Goal: Information Seeking & Learning: Check status

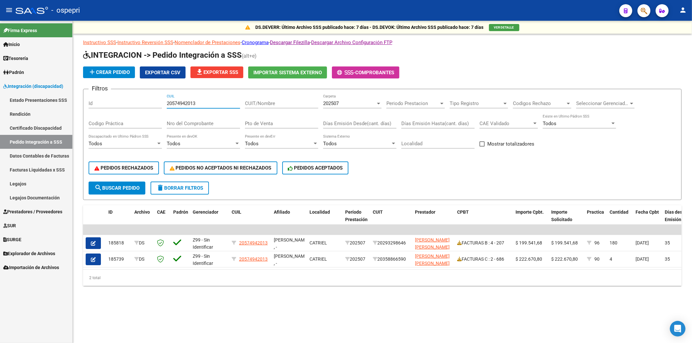
drag, startPoint x: 209, startPoint y: 101, endPoint x: 74, endPoint y: 104, distance: 135.1
click at [74, 104] on div "DS.DEVERR: Último Archivo SSS publicado hace: 7 días - DS.DEVOK: Último Archivo…" at bounding box center [383, 164] width 620 height 286
click at [257, 104] on input "CUIT/Nombre" at bounding box center [281, 104] width 73 height 6
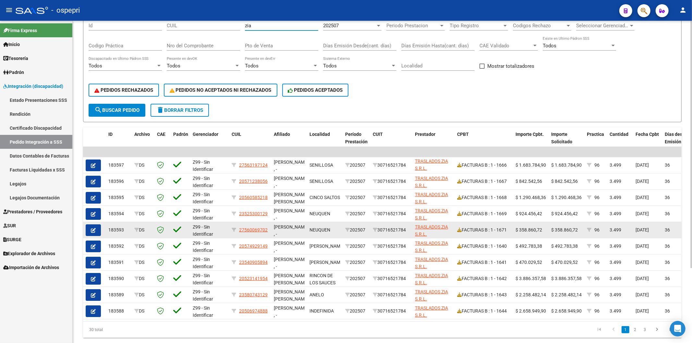
scroll to position [98, 0]
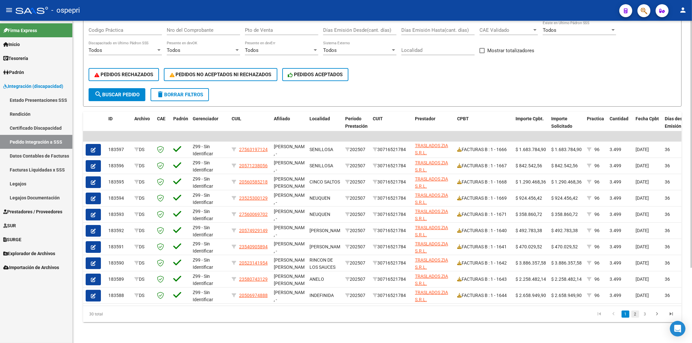
type input "zia"
click at [637, 315] on link "2" at bounding box center [636, 314] width 8 height 7
click at [645, 317] on link "3" at bounding box center [645, 314] width 8 height 7
click at [44, 110] on link "Rendición" at bounding box center [36, 114] width 72 height 14
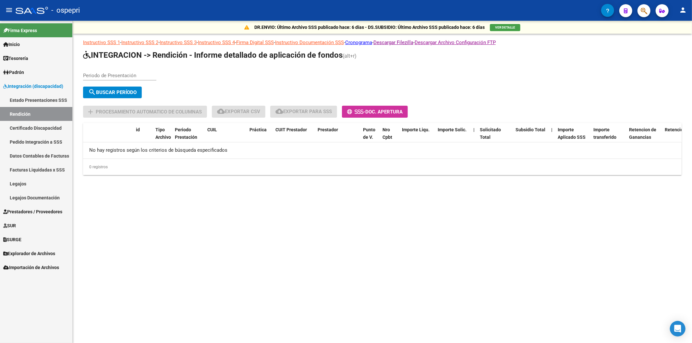
click at [53, 97] on link "Estado Presentaciones SSS" at bounding box center [36, 100] width 72 height 14
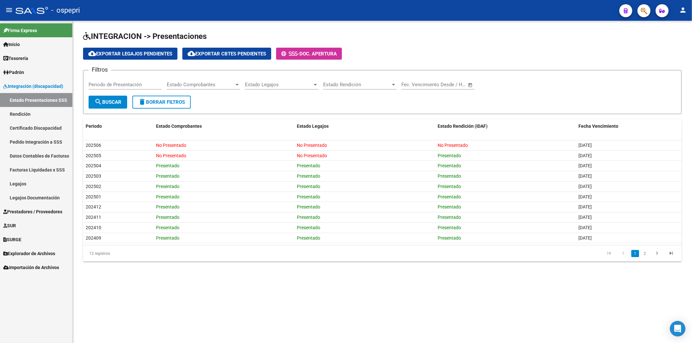
click at [109, 86] on input "Periodo de Presentación" at bounding box center [125, 85] width 73 height 6
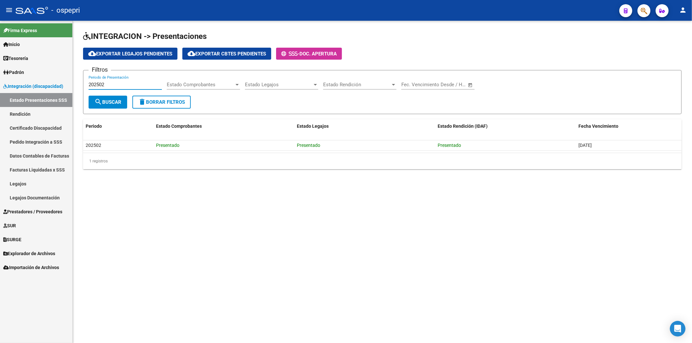
click at [105, 82] on input "202502" at bounding box center [125, 85] width 73 height 6
type input "202201"
drag, startPoint x: 106, startPoint y: 84, endPoint x: 47, endPoint y: 84, distance: 59.4
click at [47, 84] on mat-sidenav-container "Firma Express Inicio Instructivos Contacto OS Tesorería Extractos Procesados (c…" at bounding box center [346, 182] width 692 height 323
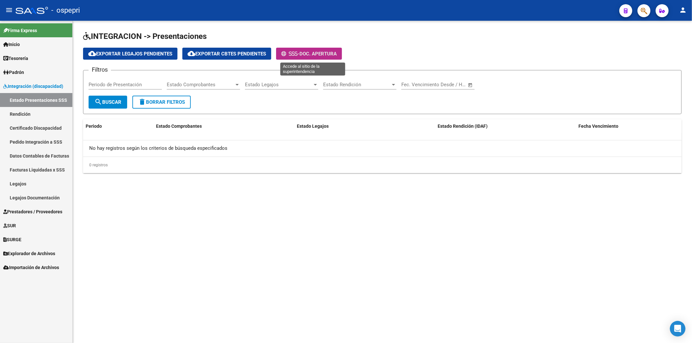
click at [328, 51] on span "Doc. Apertura" at bounding box center [318, 54] width 37 height 6
click at [328, 54] on span "Doc. Apertura" at bounding box center [318, 54] width 37 height 6
click at [49, 115] on link "Rendición" at bounding box center [36, 114] width 72 height 14
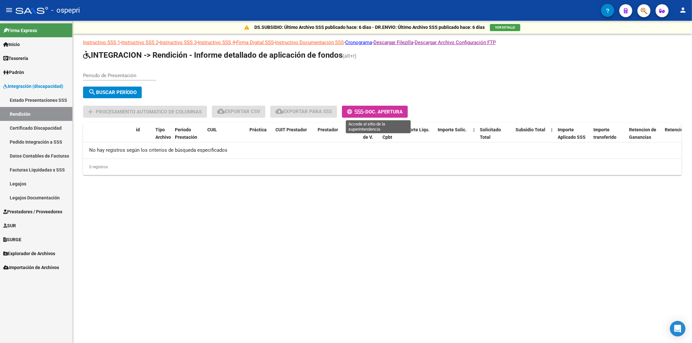
click at [386, 112] on span "Doc. Apertura" at bounding box center [383, 112] width 37 height 6
click at [121, 76] on input "Periodo de Presentación" at bounding box center [119, 76] width 73 height 6
type input "202502"
click at [134, 93] on span "search Buscar Período" at bounding box center [112, 93] width 48 height 6
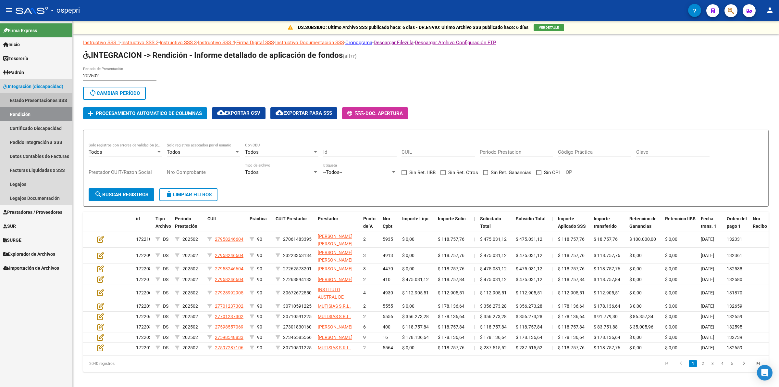
click at [47, 96] on link "Estado Presentaciones SSS" at bounding box center [36, 100] width 72 height 14
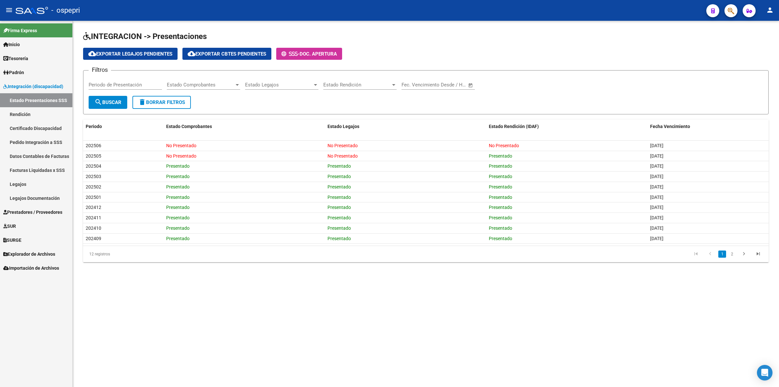
click at [124, 85] on input "Periodo de Presentación" at bounding box center [125, 85] width 73 height 6
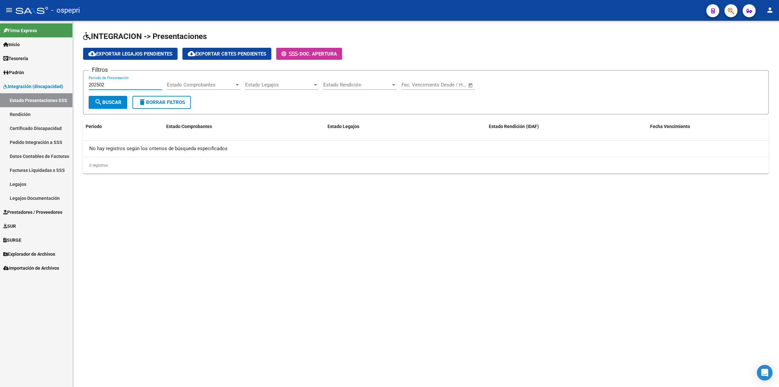
type input "202502"
click at [117, 101] on span "search Buscar" at bounding box center [107, 102] width 27 height 6
click at [452, 290] on mat-sidenav-content "INTEGRACION -> Presentaciones cloud_download Exportar Legajos Pendientes cloud_…" at bounding box center [426, 204] width 706 height 366
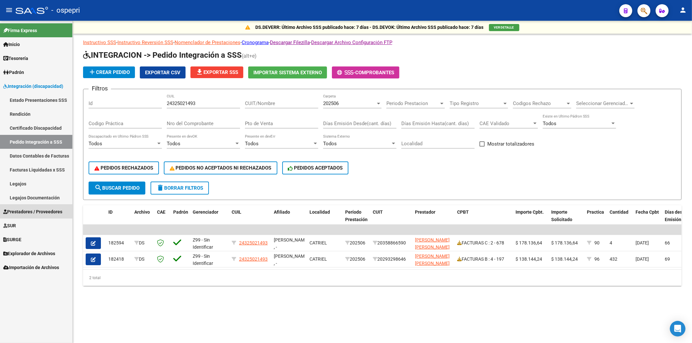
click at [30, 208] on link "Prestadores / Proveedores" at bounding box center [36, 212] width 72 height 14
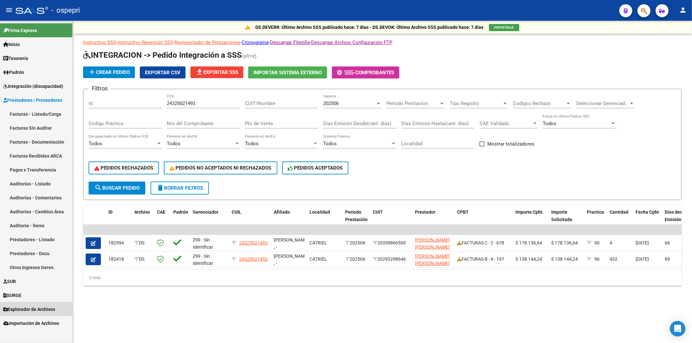
click at [46, 304] on link "Explorador de Archivos" at bounding box center [36, 310] width 72 height 14
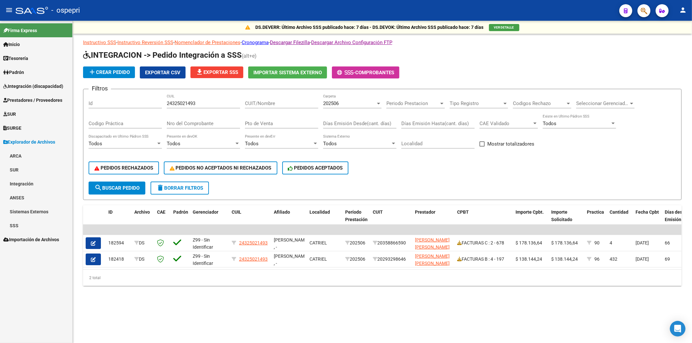
click at [40, 179] on link "Integración" at bounding box center [36, 184] width 72 height 14
click at [40, 214] on link "DR.ENVIO" at bounding box center [36, 212] width 72 height 14
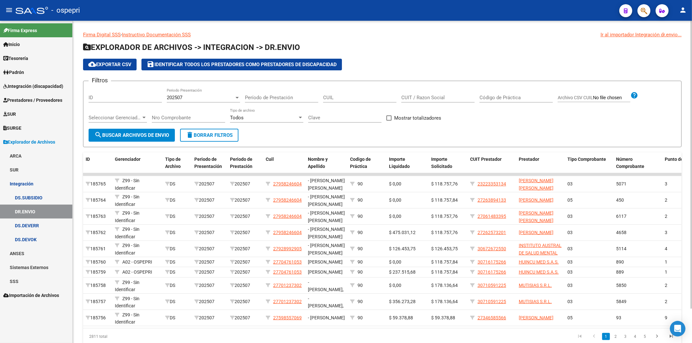
click at [420, 102] on div "CUIT / Razon Social" at bounding box center [438, 96] width 73 height 14
drag, startPoint x: 423, startPoint y: 99, endPoint x: 431, endPoint y: 106, distance: 10.8
click at [424, 99] on input "CUIT / Razon Social" at bounding box center [438, 98] width 73 height 6
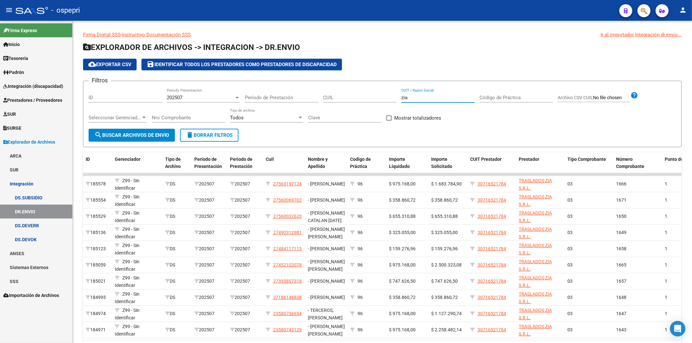
type input "zia"
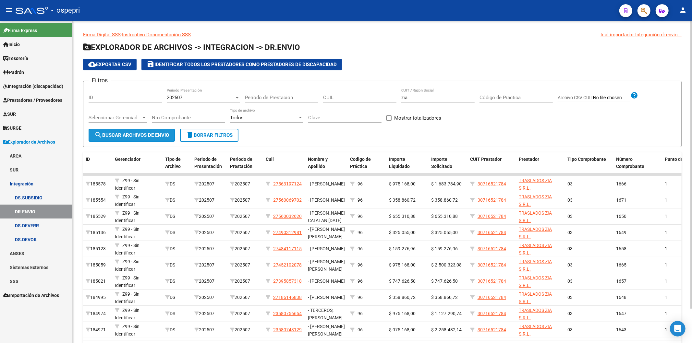
click at [135, 133] on span "search Buscar Archivos de Envio" at bounding box center [131, 135] width 75 height 6
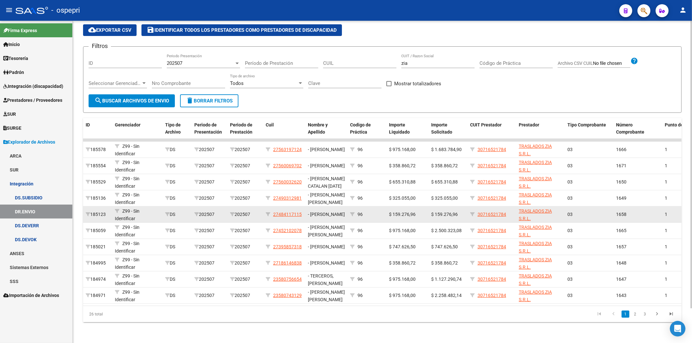
scroll to position [39, 0]
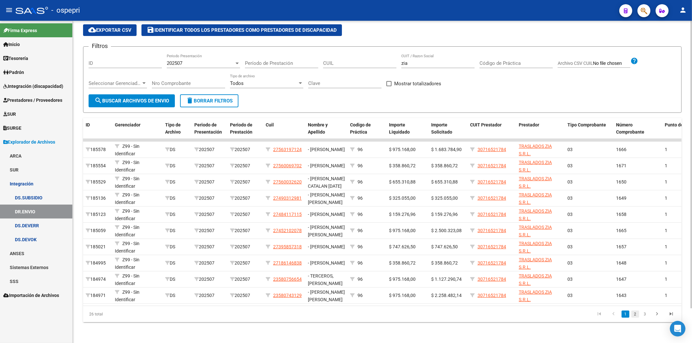
click at [636, 314] on link "2" at bounding box center [636, 314] width 8 height 7
click at [646, 317] on link "3" at bounding box center [645, 314] width 8 height 7
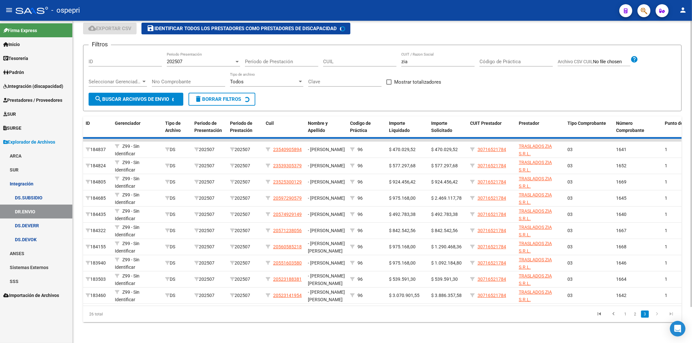
scroll to position [0, 0]
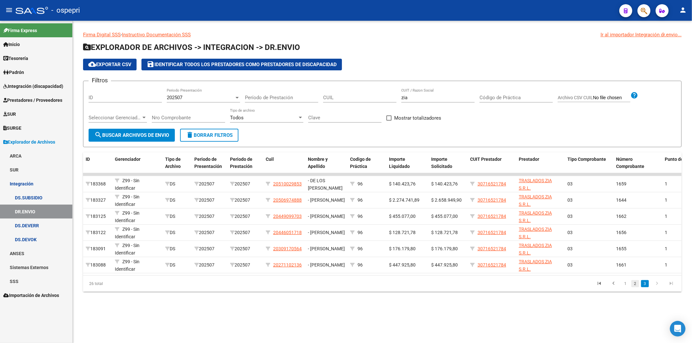
click at [637, 288] on link "2" at bounding box center [636, 283] width 8 height 7
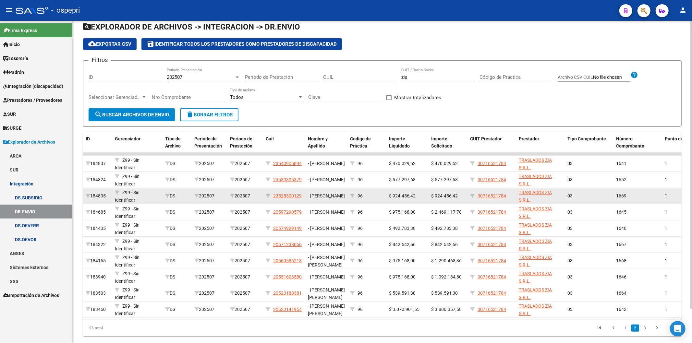
scroll to position [39, 0]
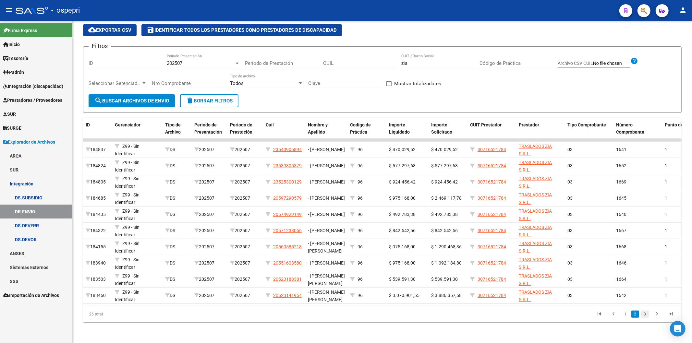
click at [646, 314] on link "3" at bounding box center [645, 314] width 8 height 7
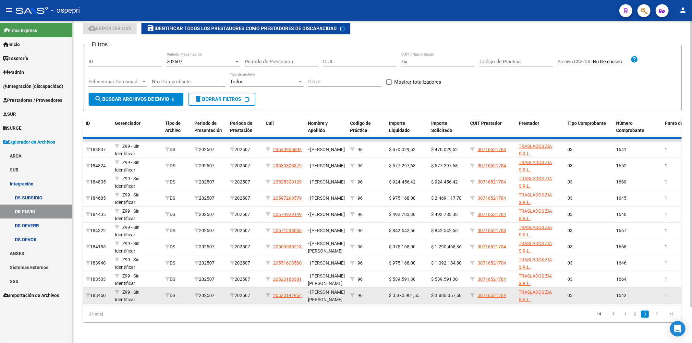
scroll to position [0, 0]
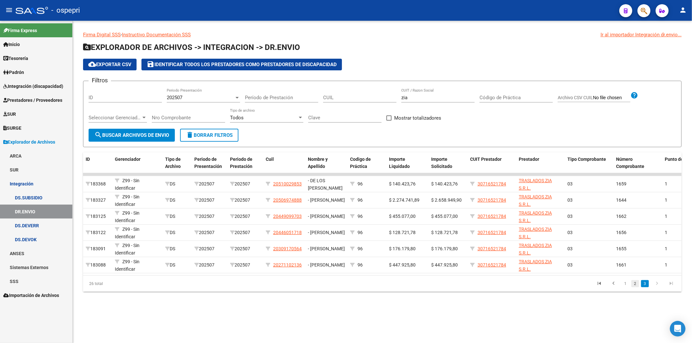
click at [637, 288] on link "2" at bounding box center [636, 283] width 8 height 7
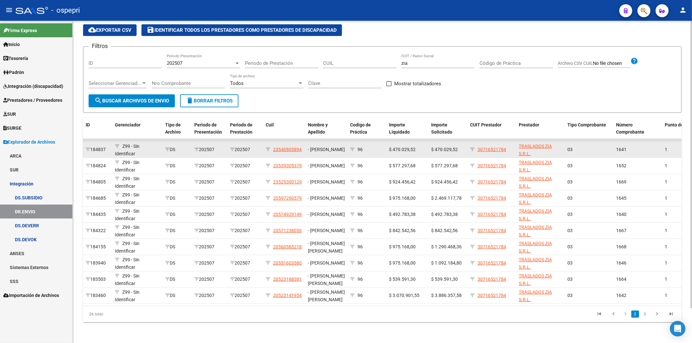
scroll to position [39, 0]
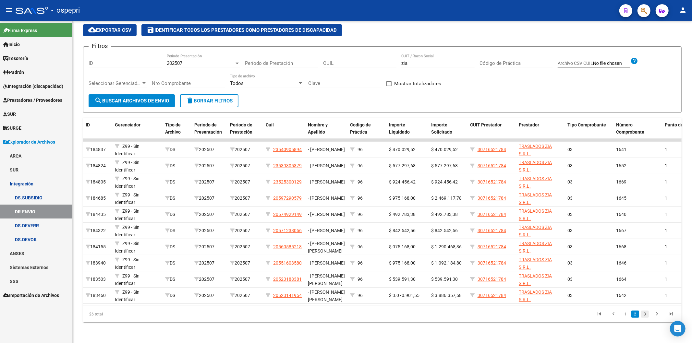
click at [645, 316] on link "3" at bounding box center [645, 314] width 8 height 7
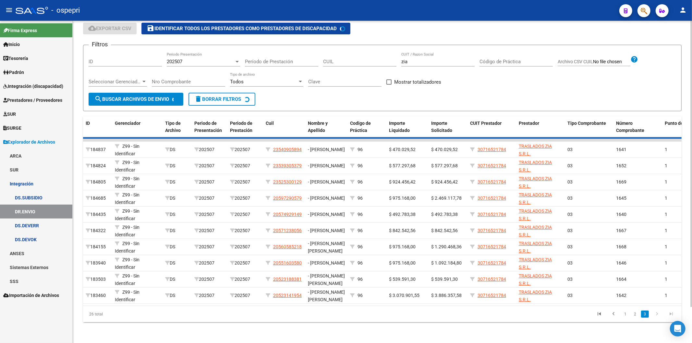
scroll to position [0, 0]
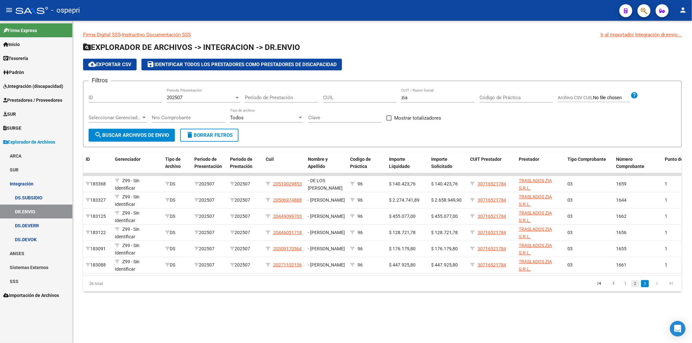
click at [637, 288] on link "2" at bounding box center [636, 283] width 8 height 7
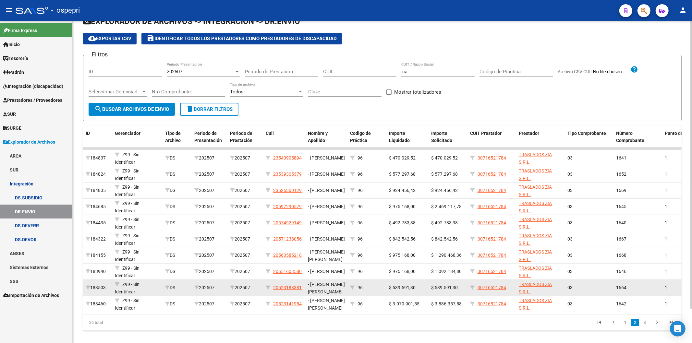
scroll to position [39, 0]
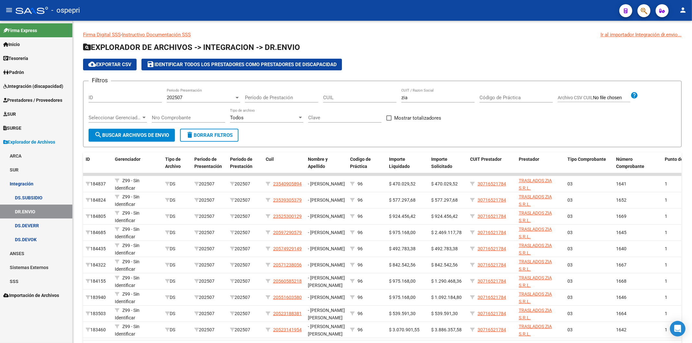
scroll to position [39, 0]
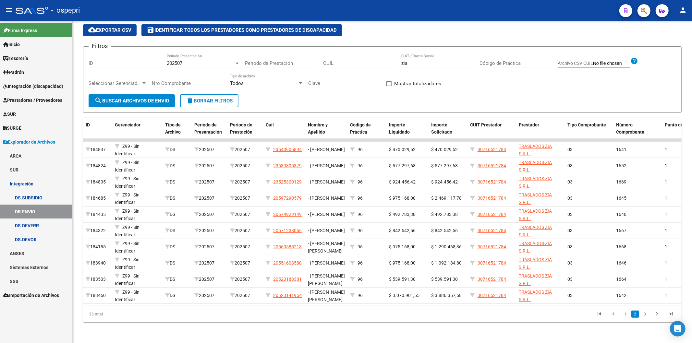
click at [53, 211] on link "DR.ENVIO" at bounding box center [36, 212] width 72 height 14
click at [186, 60] on div "202507" at bounding box center [201, 63] width 68 height 6
click at [193, 91] on span "202201" at bounding box center [203, 93] width 73 height 15
click at [125, 98] on span "search Buscar Archivos de Envio" at bounding box center [131, 101] width 75 height 6
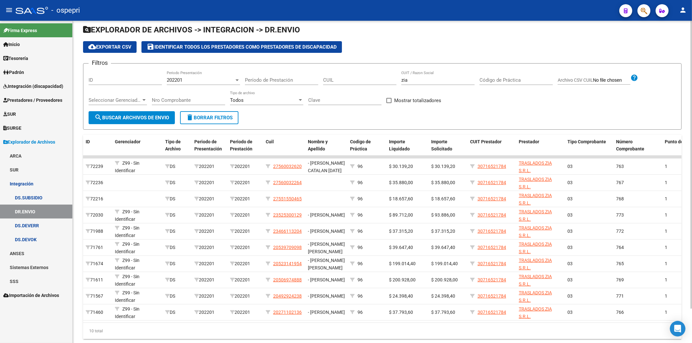
scroll to position [0, 0]
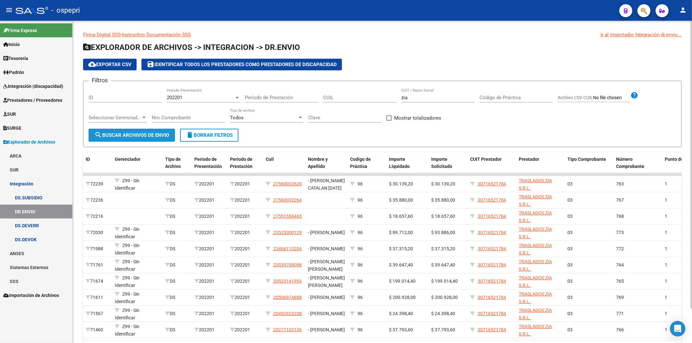
click at [161, 136] on span "search Buscar Archivos de Envio" at bounding box center [131, 135] width 75 height 6
click at [182, 101] on span "202201" at bounding box center [175, 98] width 16 height 6
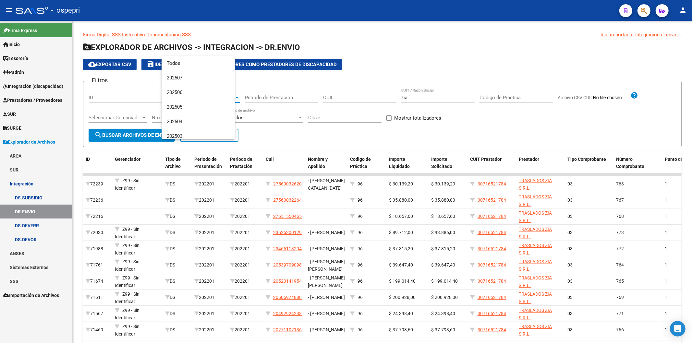
scroll to position [594, 0]
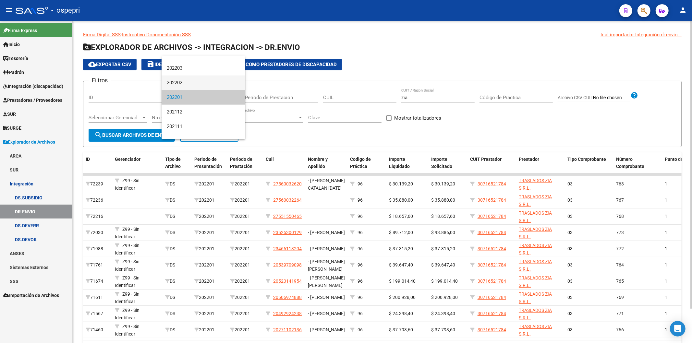
drag, startPoint x: 186, startPoint y: 84, endPoint x: 159, endPoint y: 131, distance: 54.5
click at [186, 84] on span "202202" at bounding box center [203, 83] width 73 height 15
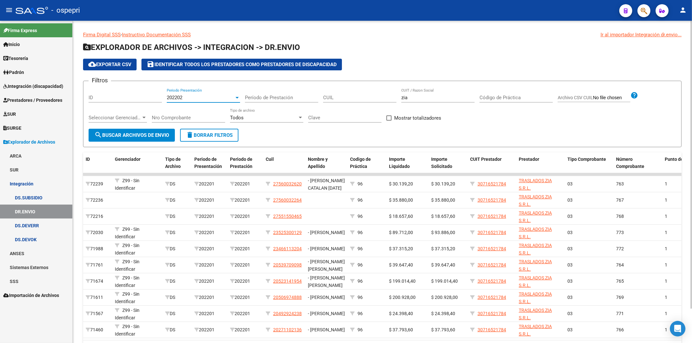
click at [156, 135] on span "search Buscar Archivos de Envio" at bounding box center [131, 135] width 75 height 6
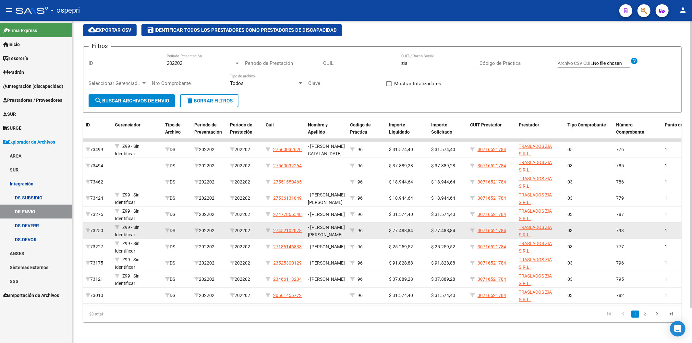
scroll to position [39, 0]
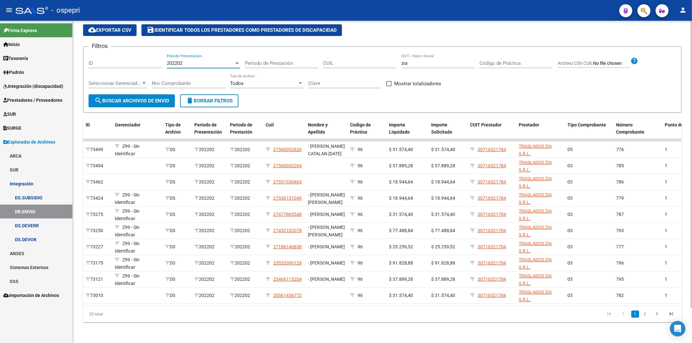
click at [192, 60] on div "202202" at bounding box center [201, 63] width 68 height 6
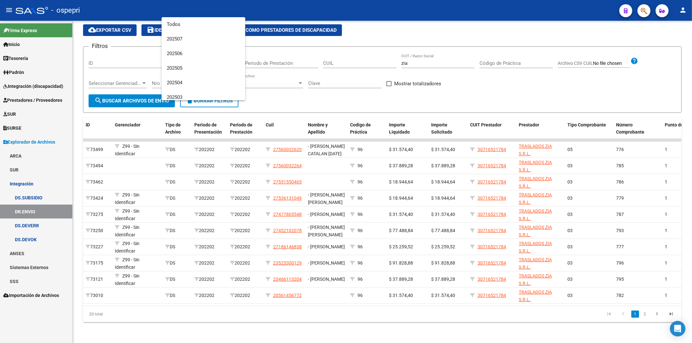
scroll to position [579, 0]
click at [192, 47] on span "202203" at bounding box center [203, 44] width 73 height 15
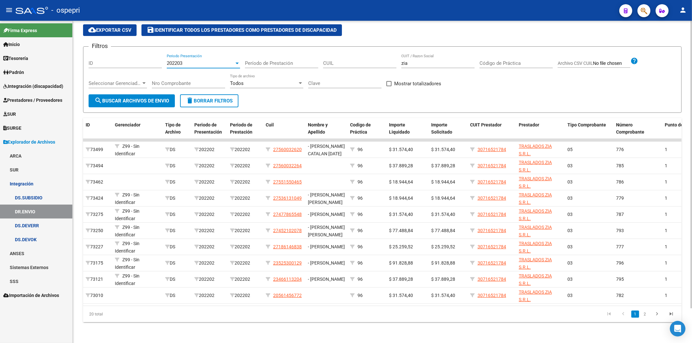
click at [164, 89] on div "Nro Comprobante" at bounding box center [188, 84] width 73 height 20
click at [166, 98] on span "search Buscar Archivos de Envio" at bounding box center [131, 101] width 75 height 6
click at [186, 63] on div "202203 Periodo Presentación" at bounding box center [203, 61] width 73 height 14
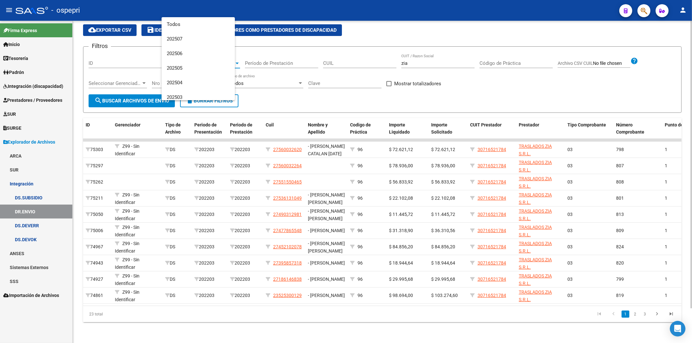
scroll to position [565, 0]
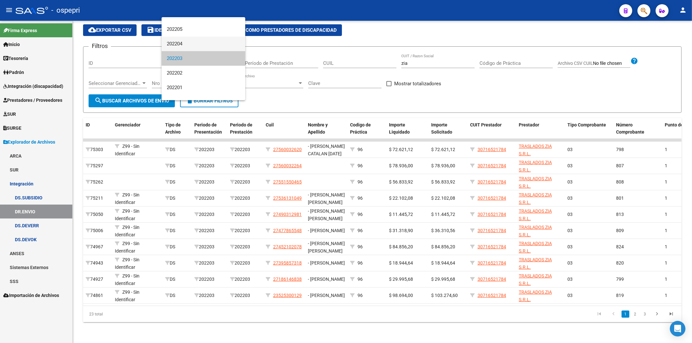
click at [200, 43] on span "202204" at bounding box center [203, 44] width 73 height 15
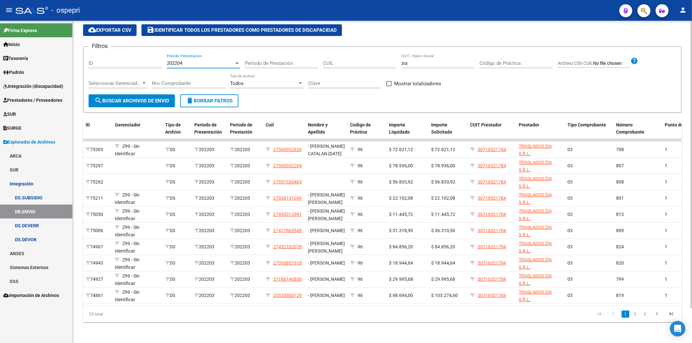
drag, startPoint x: 124, startPoint y: 90, endPoint x: 143, endPoint y: 104, distance: 23.6
click at [124, 94] on button "search Buscar Archivos de Envio" at bounding box center [132, 100] width 86 height 13
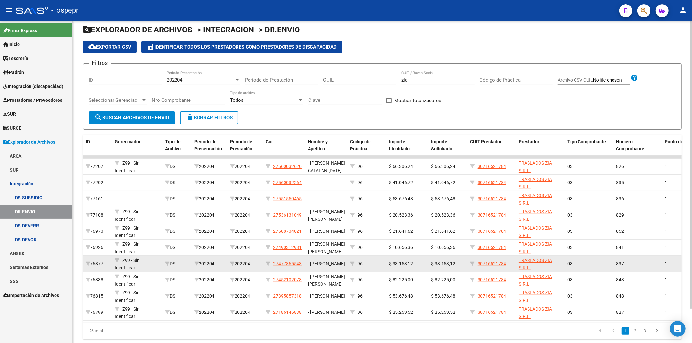
scroll to position [0, 0]
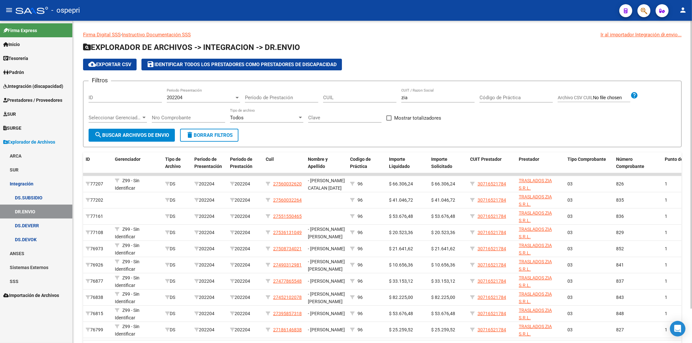
click at [99, 135] on mat-icon "search" at bounding box center [98, 135] width 8 height 8
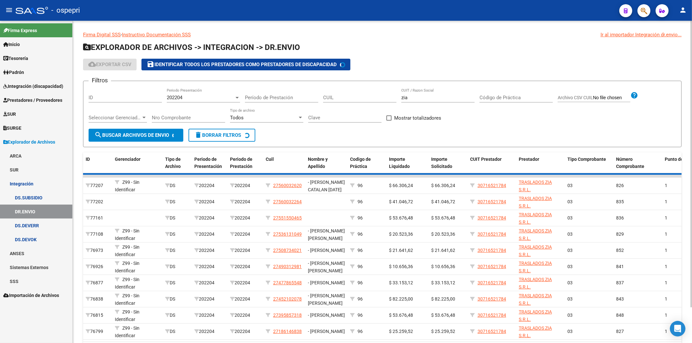
click at [179, 101] on div "202204 Periodo Presentación" at bounding box center [203, 96] width 73 height 14
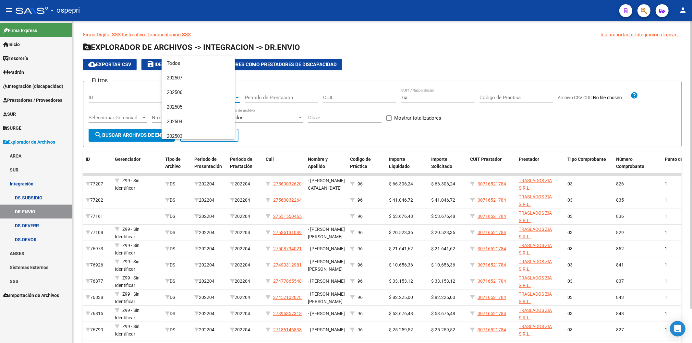
scroll to position [550, 0]
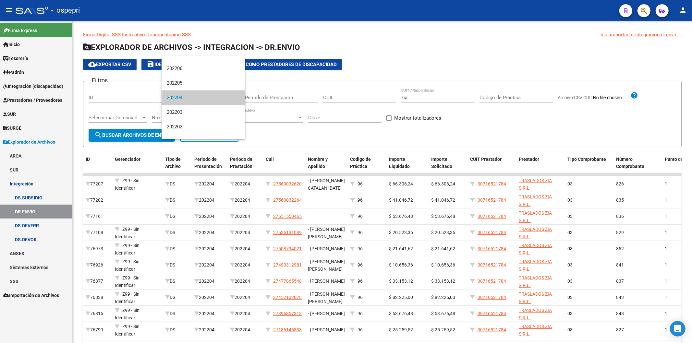
click at [286, 131] on div at bounding box center [346, 171] width 692 height 343
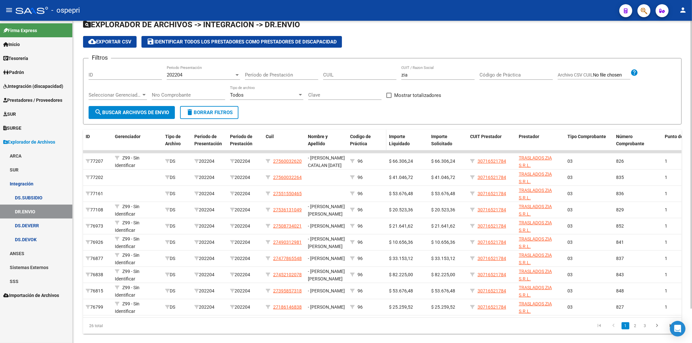
scroll to position [0, 0]
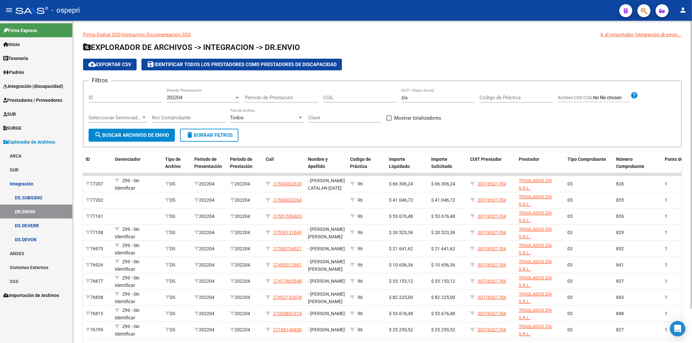
click at [421, 100] on input "zia" at bounding box center [438, 98] width 73 height 6
click at [155, 136] on span "search Buscar Archivos de Envio" at bounding box center [131, 135] width 75 height 6
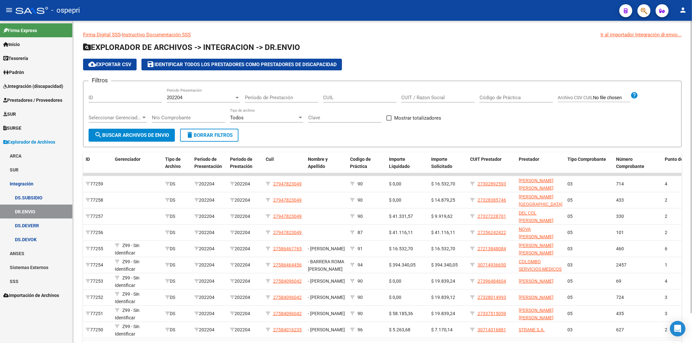
click at [176, 93] on div "202204 Periodo Presentación" at bounding box center [203, 96] width 73 height 14
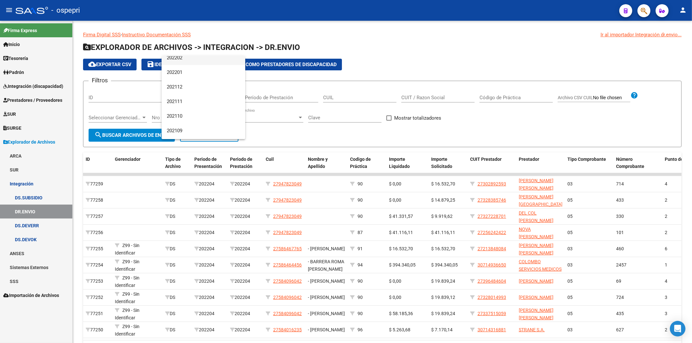
scroll to position [622, 0]
click at [193, 70] on span "202201" at bounding box center [203, 69] width 73 height 15
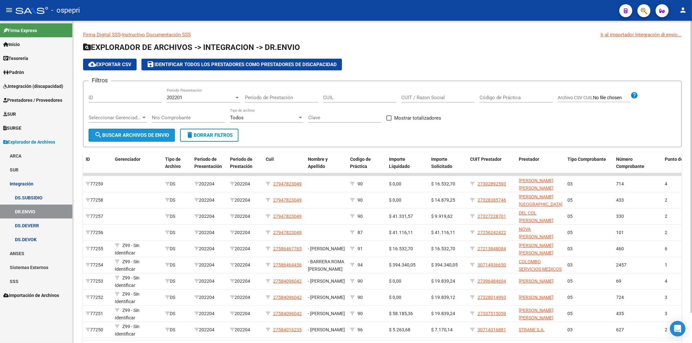
click at [163, 135] on span "search Buscar Archivos de Envio" at bounding box center [131, 135] width 75 height 6
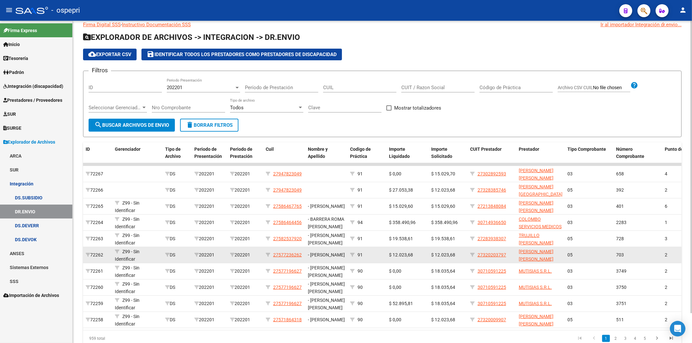
scroll to position [0, 0]
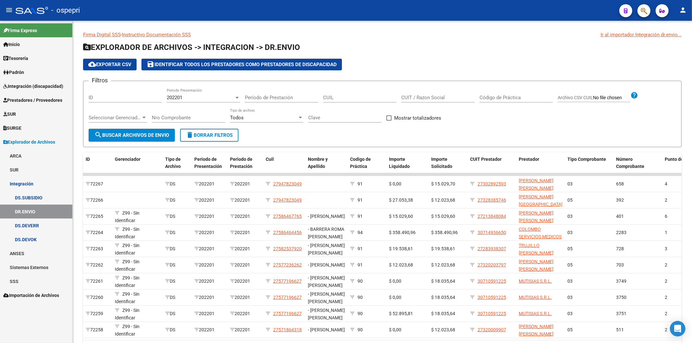
click at [20, 46] on span "Inicio" at bounding box center [11, 44] width 17 height 7
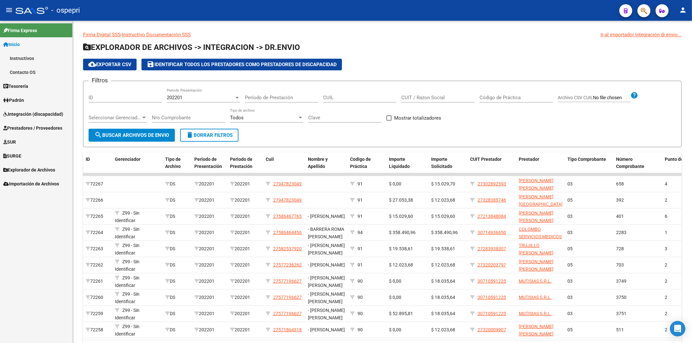
click at [31, 72] on link "Contacto OS" at bounding box center [36, 72] width 72 height 14
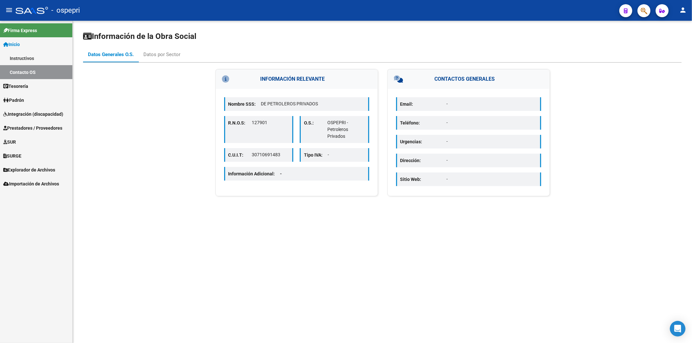
click at [31, 84] on link "Tesorería" at bounding box center [36, 86] width 72 height 14
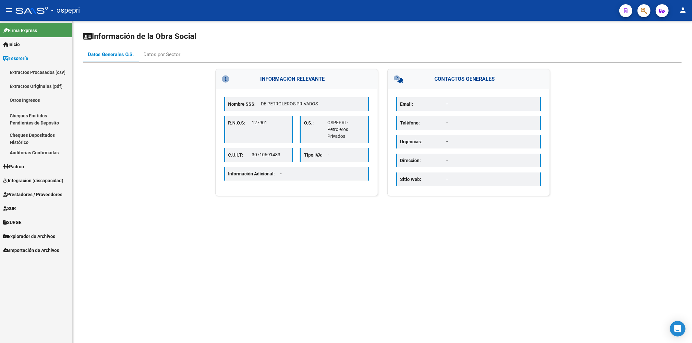
click at [33, 71] on link "Extractos Procesados (csv)" at bounding box center [36, 72] width 72 height 14
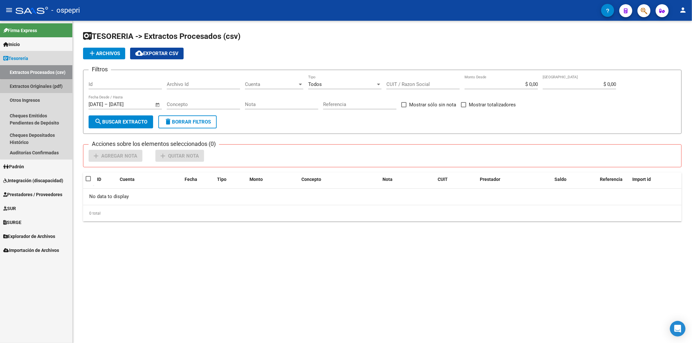
click at [48, 88] on link "Extractos Originales (pdf)" at bounding box center [36, 86] width 72 height 14
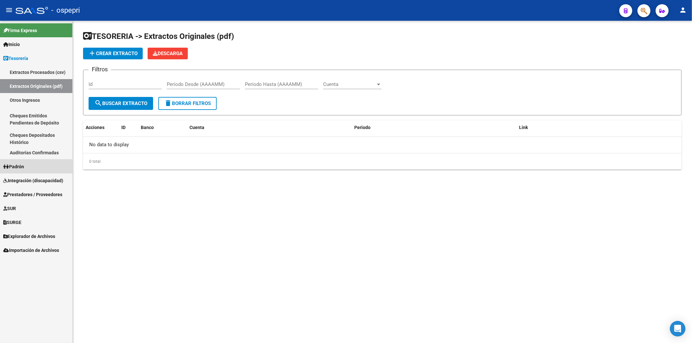
click at [30, 170] on link "Padrón" at bounding box center [36, 167] width 72 height 14
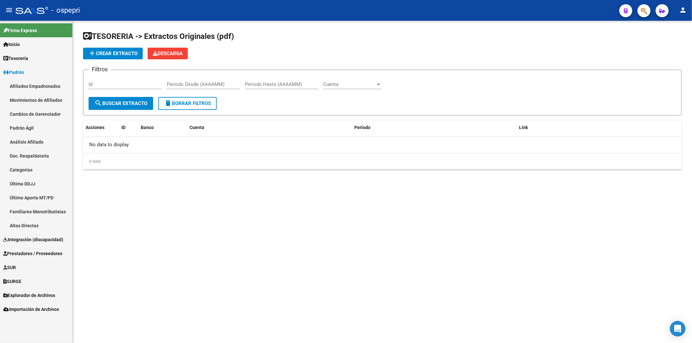
click at [35, 244] on link "Integración (discapacidad)" at bounding box center [36, 240] width 72 height 14
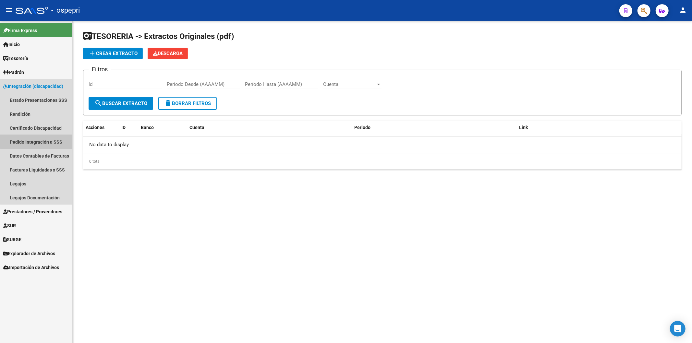
click at [53, 140] on link "Pedido Integración a SSS" at bounding box center [36, 142] width 72 height 14
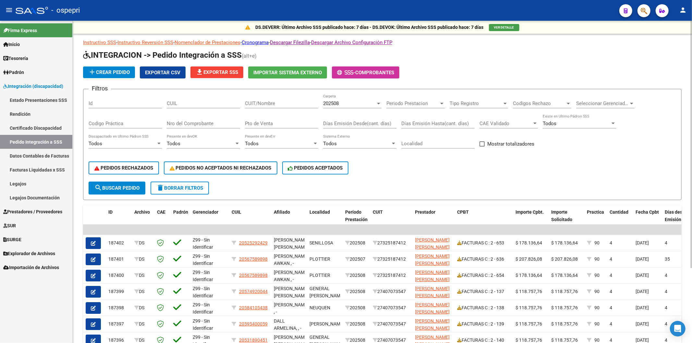
click at [338, 103] on span "202508" at bounding box center [331, 104] width 16 height 6
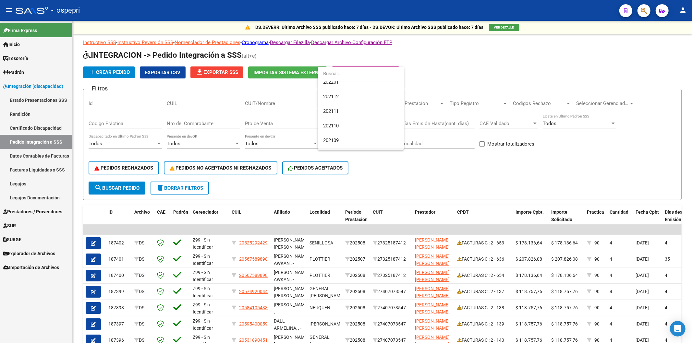
scroll to position [613, 0]
click at [341, 119] on span "202201" at bounding box center [361, 118] width 76 height 15
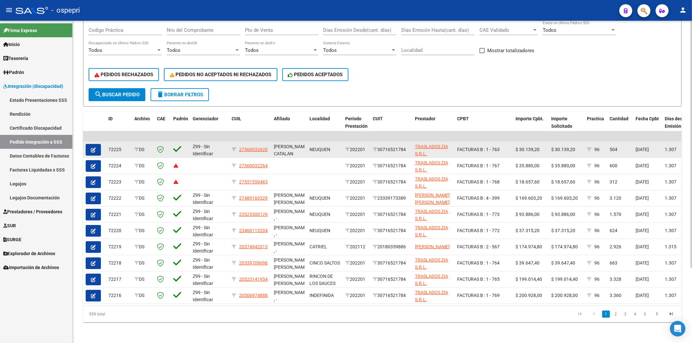
scroll to position [62, 0]
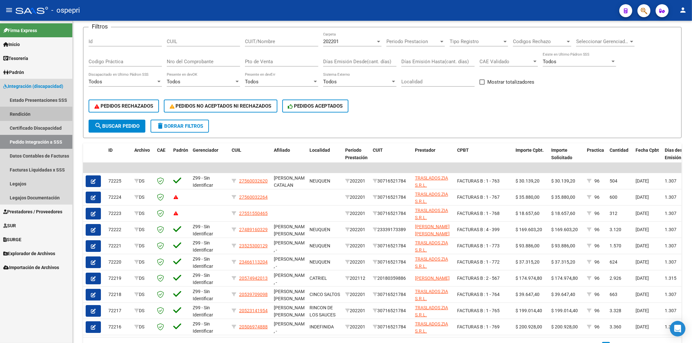
click at [31, 114] on link "Rendición" at bounding box center [36, 114] width 72 height 14
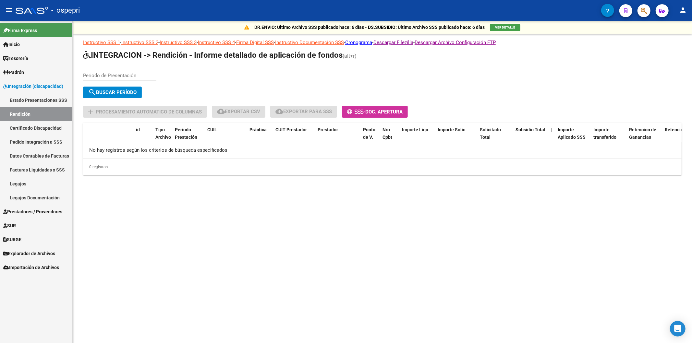
click at [127, 77] on input "Periodo de Presentación" at bounding box center [119, 76] width 73 height 6
type input "202201"
click at [101, 93] on span "search Buscar Período" at bounding box center [112, 93] width 48 height 6
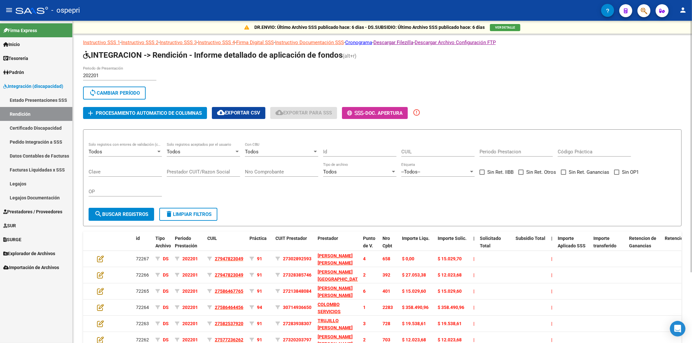
click at [108, 70] on div "202201 Periodo de Presentación" at bounding box center [119, 74] width 73 height 14
click at [108, 72] on div "202201 Periodo de Presentación" at bounding box center [119, 74] width 73 height 14
click at [104, 76] on input "202201" at bounding box center [119, 76] width 73 height 6
click at [105, 76] on input "202201" at bounding box center [119, 76] width 73 height 6
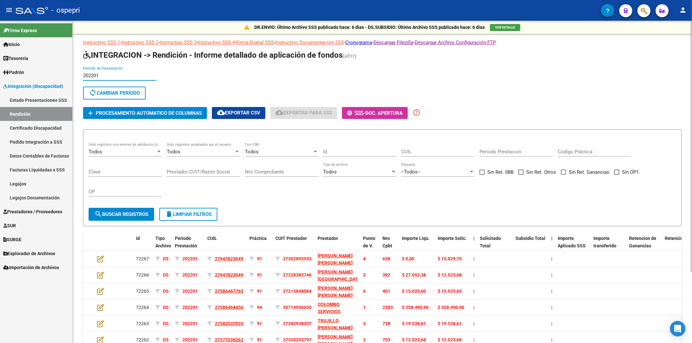
click at [105, 76] on input "202201" at bounding box center [119, 76] width 73 height 6
drag, startPoint x: 199, startPoint y: 207, endPoint x: 202, endPoint y: 212, distance: 6.1
click at [199, 207] on form "Todos Solo registros con errores de validación (control 623 instructivo de rend…" at bounding box center [382, 178] width 599 height 97
click at [202, 213] on span "delete Limpiar filtros" at bounding box center [188, 215] width 46 height 6
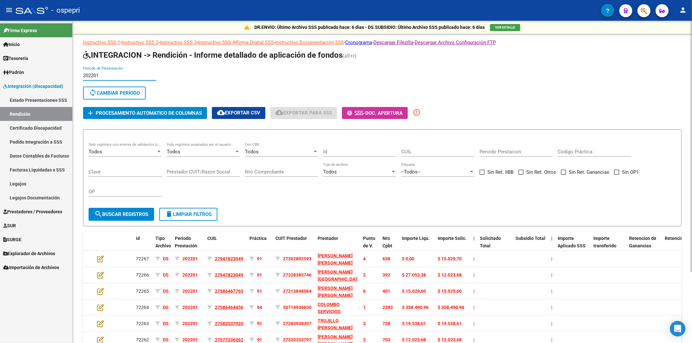
click at [106, 76] on input "202201" at bounding box center [119, 76] width 73 height 6
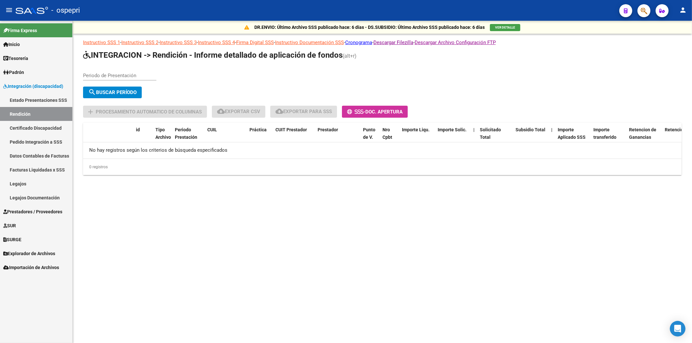
click at [133, 78] on input "Periodo de Presentación" at bounding box center [119, 76] width 73 height 6
type input "202502"
click at [132, 96] on button "search Buscar Período" at bounding box center [112, 93] width 59 height 12
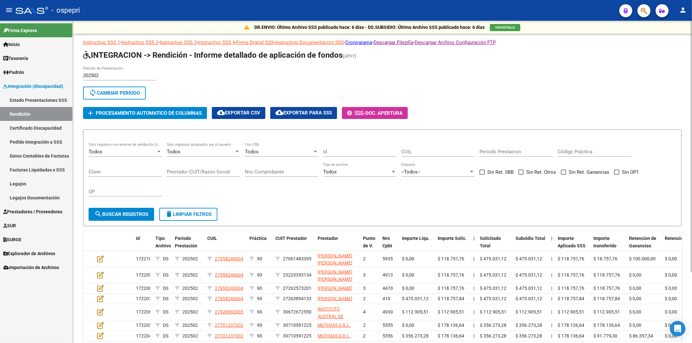
click at [105, 73] on input "202502" at bounding box center [119, 76] width 73 height 6
click at [193, 214] on span "delete Limpiar filtros" at bounding box center [188, 215] width 46 height 6
click at [113, 77] on input "202502" at bounding box center [119, 76] width 73 height 6
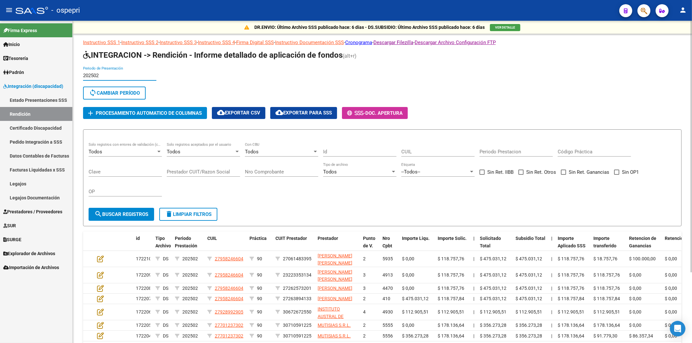
click at [113, 77] on input "202502" at bounding box center [119, 76] width 73 height 6
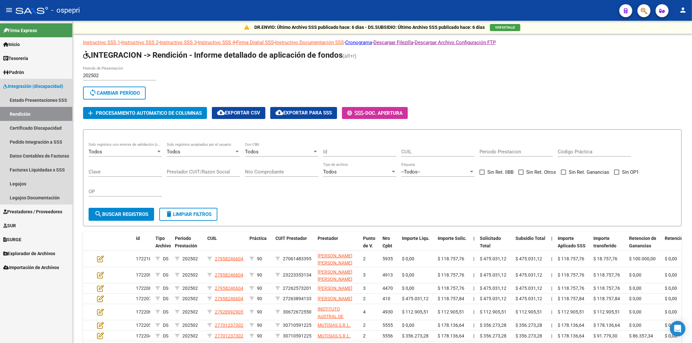
click at [18, 114] on link "Rendición" at bounding box center [36, 114] width 72 height 14
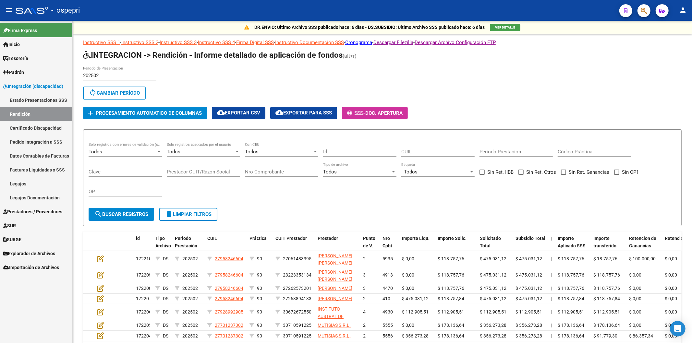
click at [38, 108] on link "Rendición" at bounding box center [36, 114] width 72 height 14
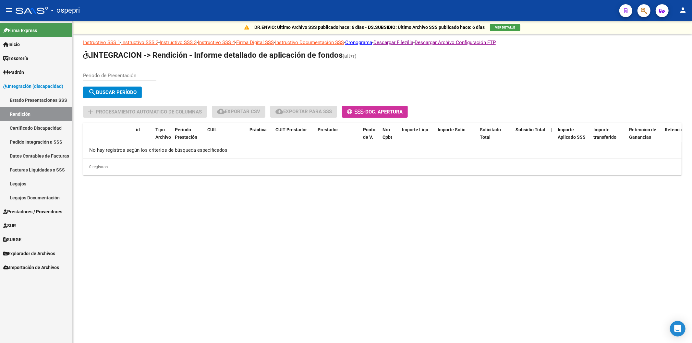
click at [117, 69] on div "Periodo de Presentación" at bounding box center [119, 74] width 73 height 14
click at [119, 77] on input "Periodo de Presentación" at bounding box center [119, 76] width 73 height 6
type input "202502"
click at [124, 92] on span "search Buscar Período" at bounding box center [112, 93] width 48 height 6
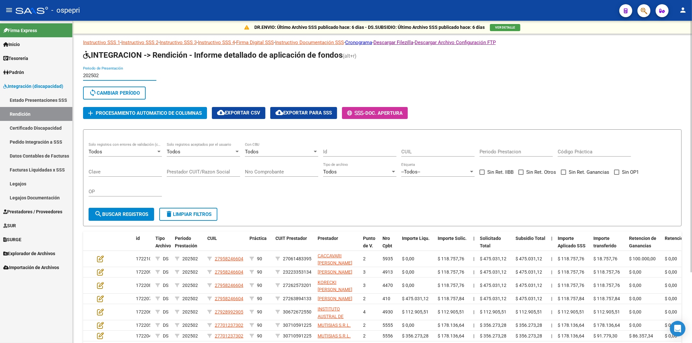
click at [108, 74] on input "202502" at bounding box center [119, 76] width 73 height 6
click at [107, 74] on input "202502" at bounding box center [119, 76] width 73 height 6
click at [107, 75] on input "202502" at bounding box center [119, 76] width 73 height 6
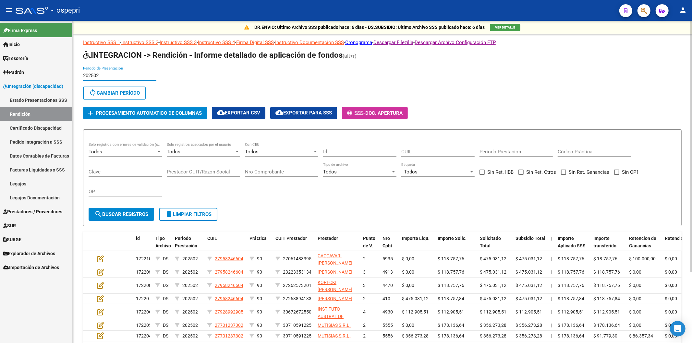
click at [107, 75] on input "202502" at bounding box center [119, 76] width 73 height 6
click at [108, 77] on input "202502" at bounding box center [119, 76] width 73 height 6
click at [105, 77] on input "202502" at bounding box center [119, 76] width 73 height 6
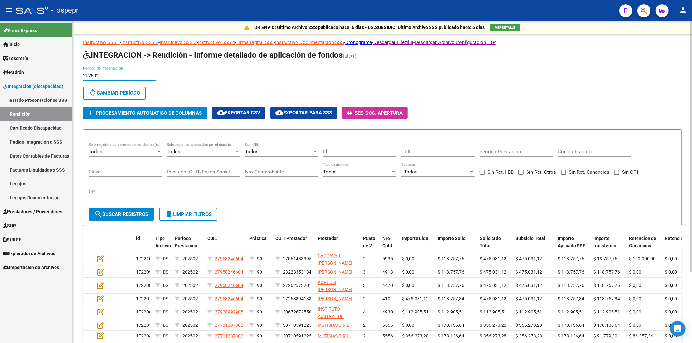
click at [105, 76] on input "202502" at bounding box center [119, 76] width 73 height 6
click at [28, 83] on span "Integración (discapacidad)" at bounding box center [33, 86] width 60 height 7
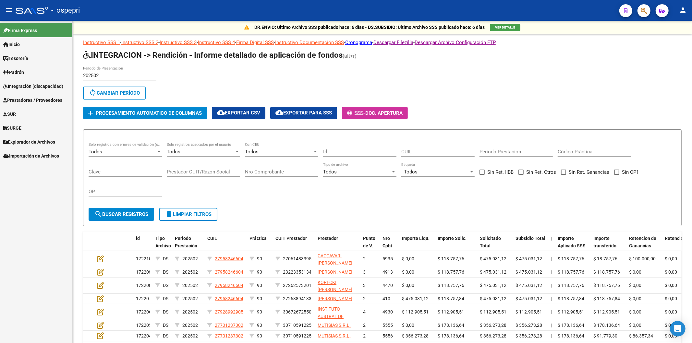
drag, startPoint x: 30, startPoint y: 85, endPoint x: 40, endPoint y: 106, distance: 23.7
click at [30, 85] on span "Integración (discapacidad)" at bounding box center [33, 86] width 60 height 7
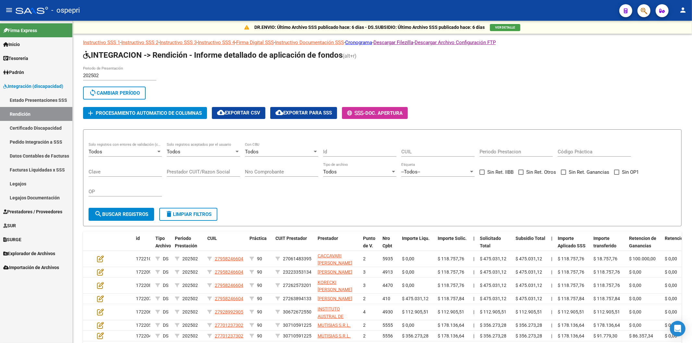
click at [38, 115] on link "Rendición" at bounding box center [36, 114] width 72 height 14
click at [108, 76] on input "202502" at bounding box center [119, 76] width 73 height 6
drag, startPoint x: 46, startPoint y: 208, endPoint x: 50, endPoint y: 205, distance: 5.1
click at [46, 207] on link "Prestadores / Proveedores" at bounding box center [36, 212] width 72 height 14
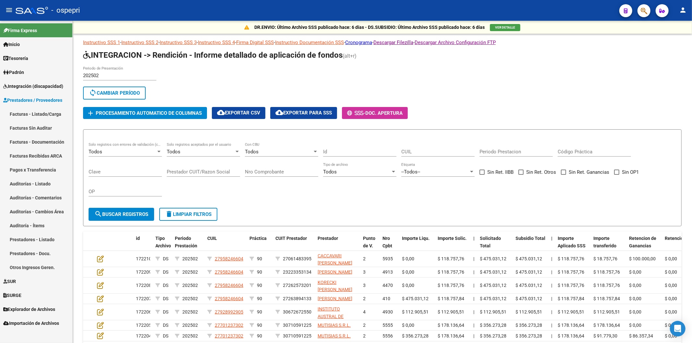
click at [34, 312] on span "Explorador de Archivos" at bounding box center [29, 309] width 52 height 7
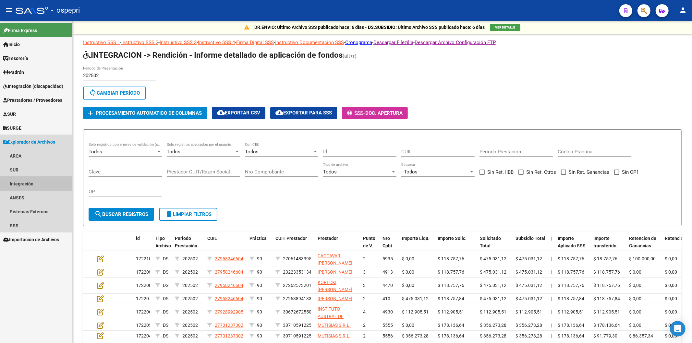
click at [35, 177] on link "Integración" at bounding box center [36, 184] width 72 height 14
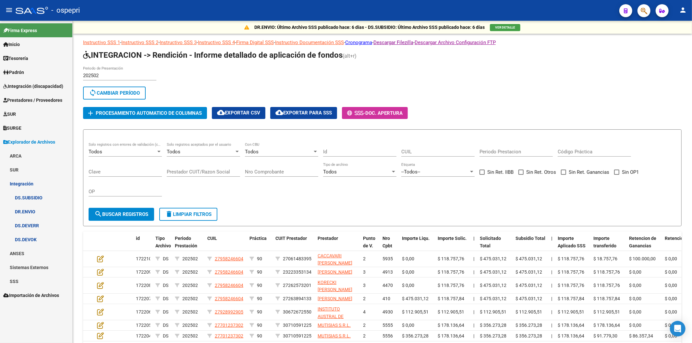
click at [36, 216] on link "DR.ENVIO" at bounding box center [36, 212] width 72 height 14
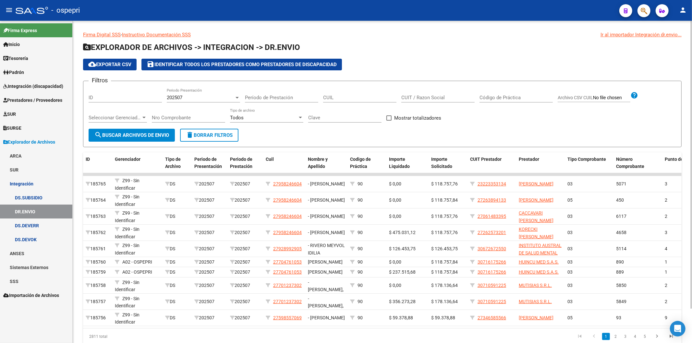
drag, startPoint x: 406, startPoint y: 93, endPoint x: 412, endPoint y: 97, distance: 7.0
click at [408, 94] on div "CUIT / Razon Social" at bounding box center [438, 96] width 73 height 14
click at [412, 97] on input "CUIT / Razon Social" at bounding box center [438, 98] width 73 height 6
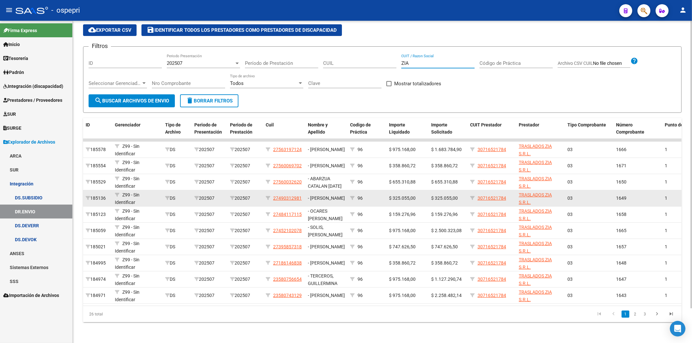
scroll to position [39, 0]
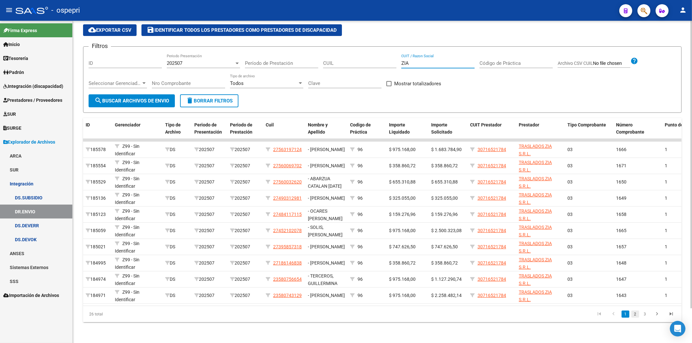
type input "ZIA"
click at [636, 316] on link "2" at bounding box center [636, 314] width 8 height 7
click at [647, 316] on link "3" at bounding box center [645, 314] width 8 height 7
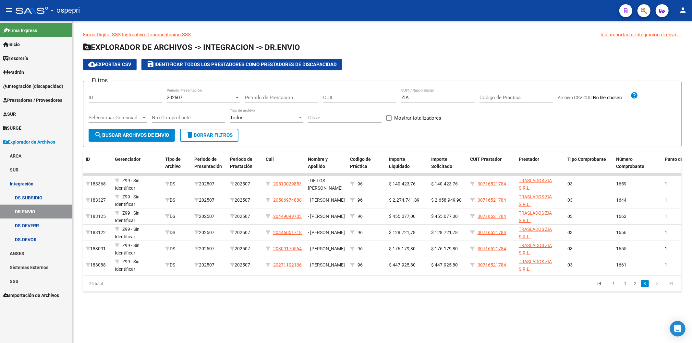
scroll to position [0, 0]
click at [127, 137] on span "search Buscar Archivos de Envio" at bounding box center [131, 135] width 75 height 6
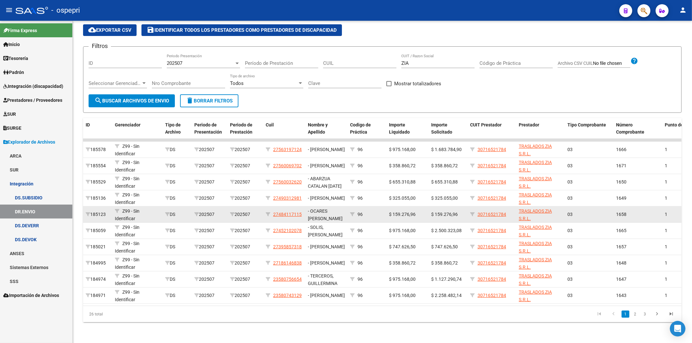
scroll to position [39, 0]
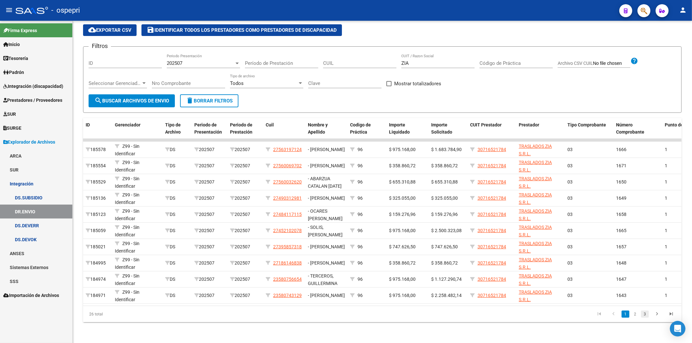
click at [644, 316] on link "3" at bounding box center [645, 314] width 8 height 7
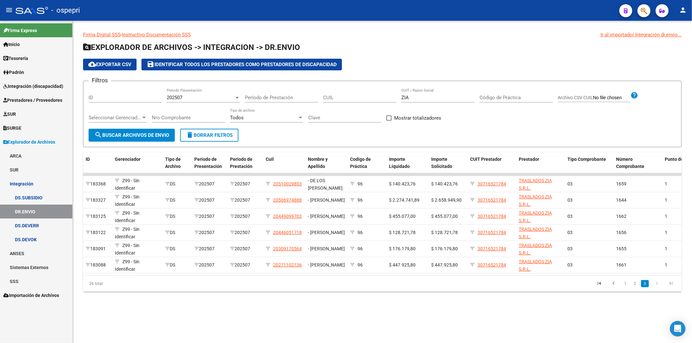
scroll to position [0, 0]
click at [637, 288] on link "2" at bounding box center [636, 283] width 8 height 7
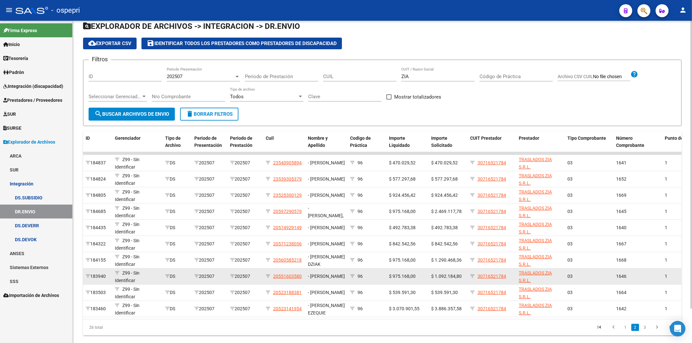
scroll to position [39, 0]
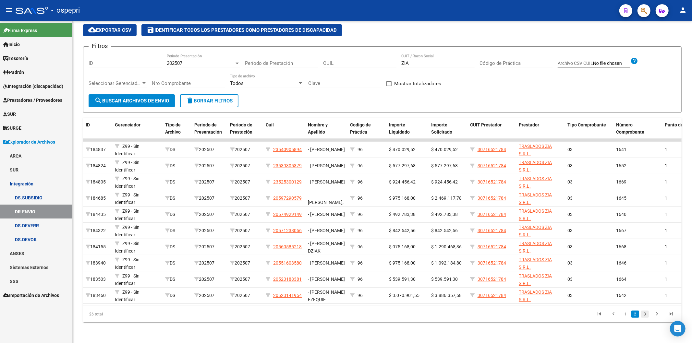
click at [643, 316] on link "3" at bounding box center [645, 314] width 8 height 7
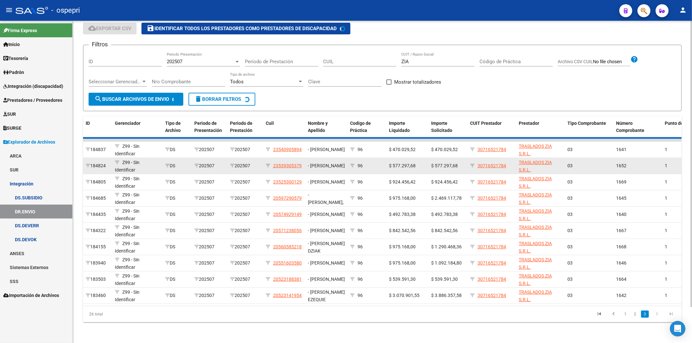
scroll to position [0, 0]
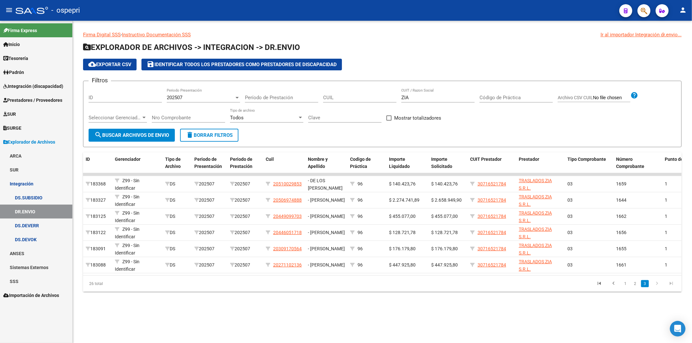
drag, startPoint x: 636, startPoint y: 290, endPoint x: 614, endPoint y: 342, distance: 57.2
click at [636, 288] on link "2" at bounding box center [636, 283] width 8 height 7
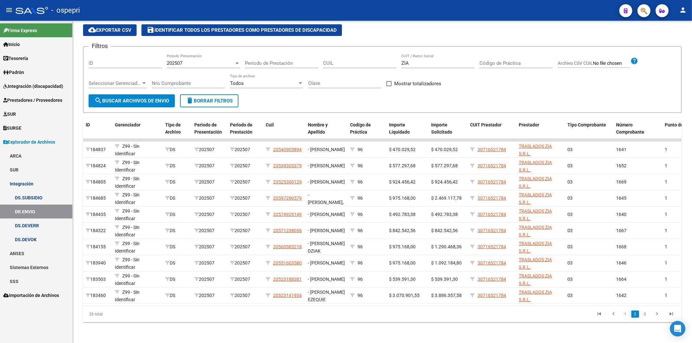
click at [52, 86] on span "Integración (discapacidad)" at bounding box center [33, 86] width 60 height 7
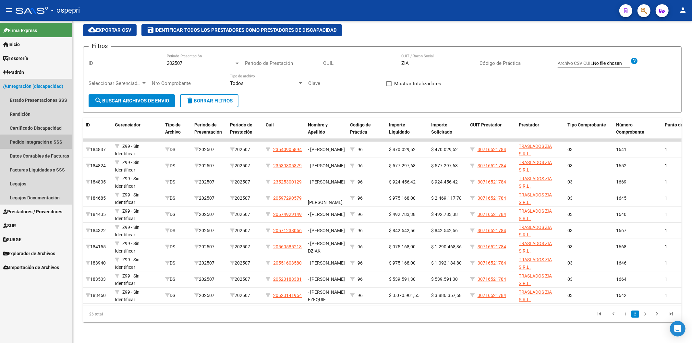
click at [44, 144] on link "Pedido Integración a SSS" at bounding box center [36, 142] width 72 height 14
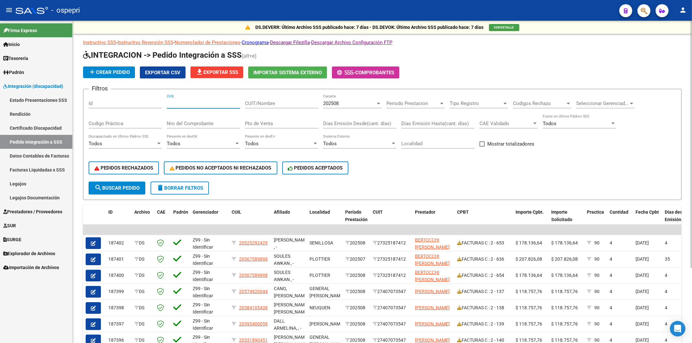
click at [196, 103] on input "CUIL" at bounding box center [203, 104] width 73 height 6
type input "20523141954"
click at [267, 99] on div "CUIT/Nombre" at bounding box center [281, 101] width 73 height 14
drag, startPoint x: 270, startPoint y: 106, endPoint x: 280, endPoint y: 103, distance: 10.4
click at [272, 105] on div "CUIT/Nombre" at bounding box center [281, 101] width 73 height 14
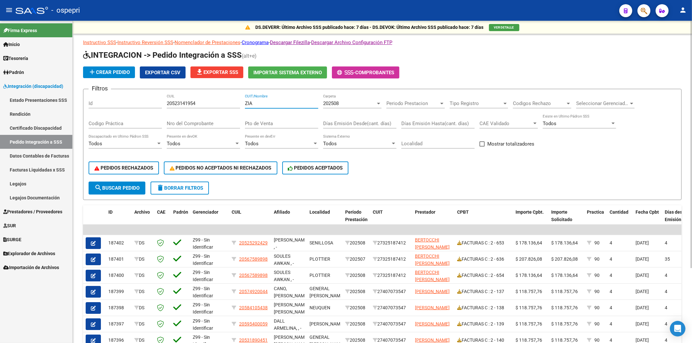
type input "ZIA"
click at [326, 103] on span "202508" at bounding box center [331, 104] width 16 height 6
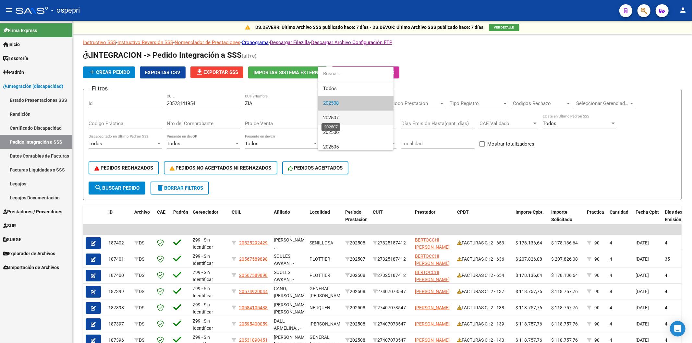
click at [331, 118] on span "202507" at bounding box center [331, 118] width 16 height 6
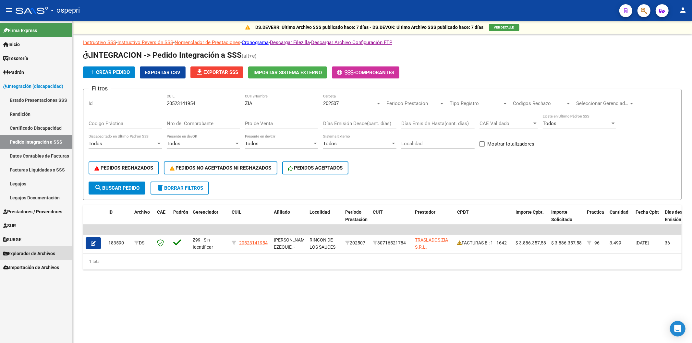
click at [35, 253] on span "Explorador de Archivos" at bounding box center [29, 253] width 52 height 7
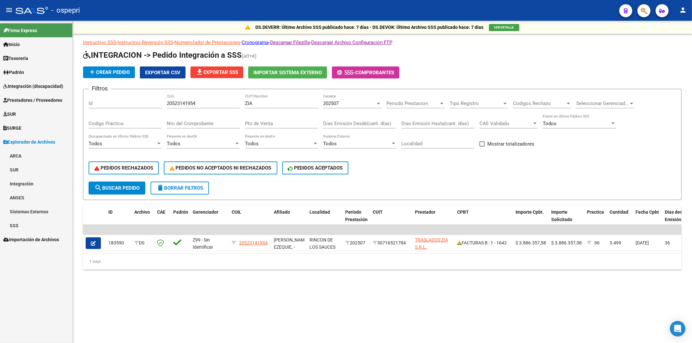
click at [38, 183] on link "Integración" at bounding box center [36, 184] width 72 height 14
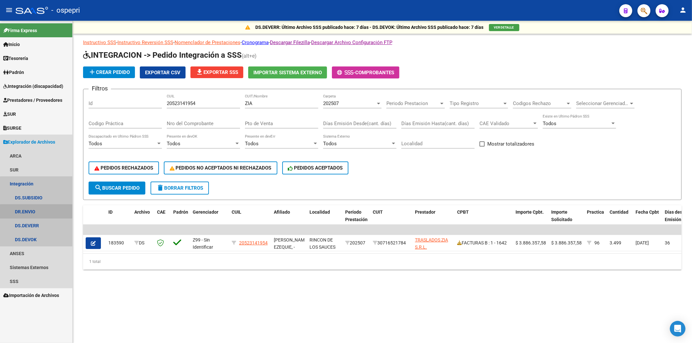
click at [44, 217] on link "DR.ENVIO" at bounding box center [36, 212] width 72 height 14
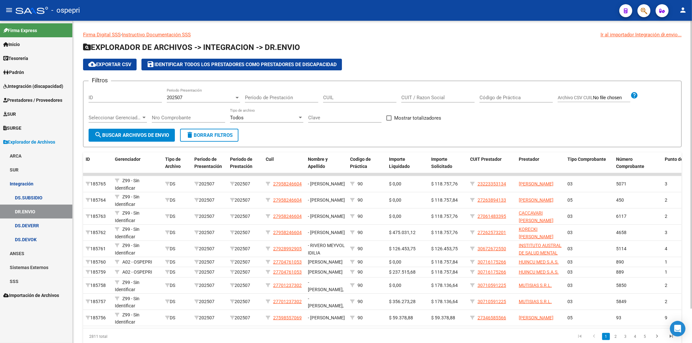
click at [377, 101] on div "CUIL" at bounding box center [359, 96] width 73 height 14
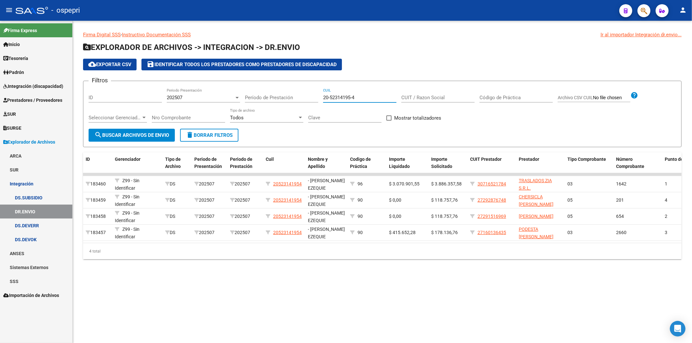
type input "20-52314195-4"
drag, startPoint x: 362, startPoint y: 99, endPoint x: 240, endPoint y: 77, distance: 124.6
click at [240, 77] on app-list-header "EXPLORADOR DE ARCHIVOS -> INTEGRACION -> DR.ENVIO cloud_download Exportar CSV s…" at bounding box center [382, 94] width 599 height 105
drag, startPoint x: 404, startPoint y: 100, endPoint x: 407, endPoint y: 99, distance: 3.7
click at [406, 99] on input "CUIT / Razon Social" at bounding box center [438, 98] width 73 height 6
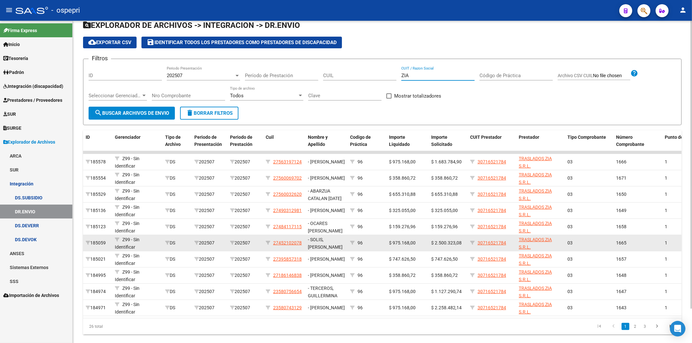
scroll to position [39, 0]
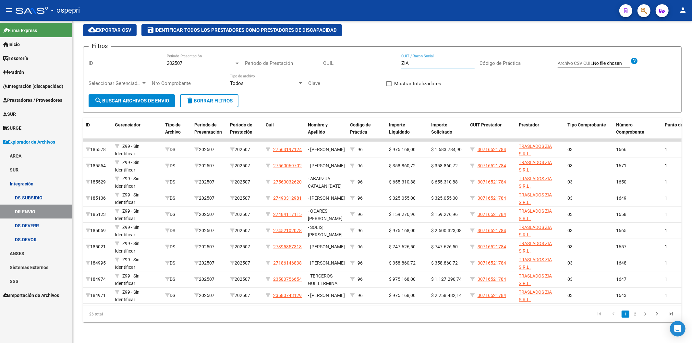
type input "ZIA"
drag, startPoint x: 413, startPoint y: 60, endPoint x: 384, endPoint y: 54, distance: 29.5
click at [384, 54] on div "Filtros ID 202507 Periodo Presentación Período de Prestación CUIL ZIA CUIT / Ra…" at bounding box center [383, 73] width 588 height 43
click at [637, 316] on link "2" at bounding box center [636, 314] width 8 height 7
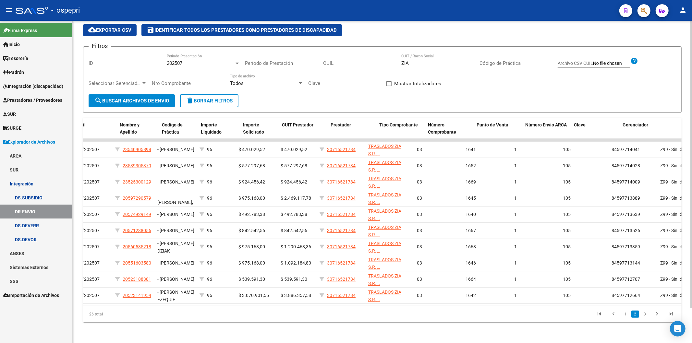
scroll to position [0, 188]
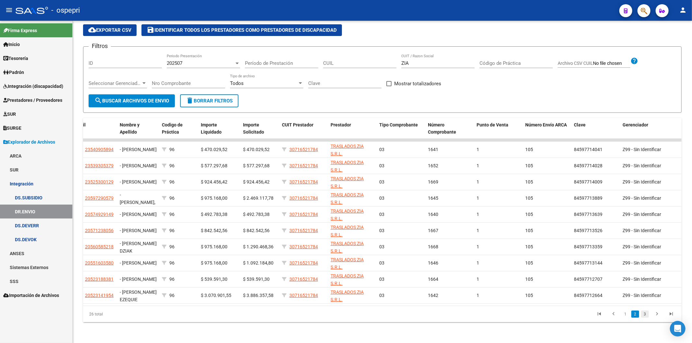
click at [647, 314] on link "3" at bounding box center [645, 314] width 8 height 7
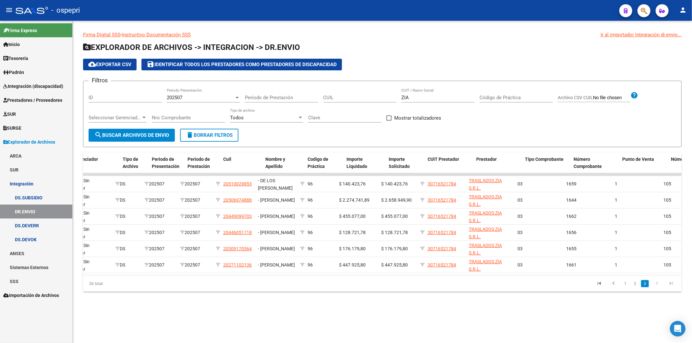
scroll to position [0, 27]
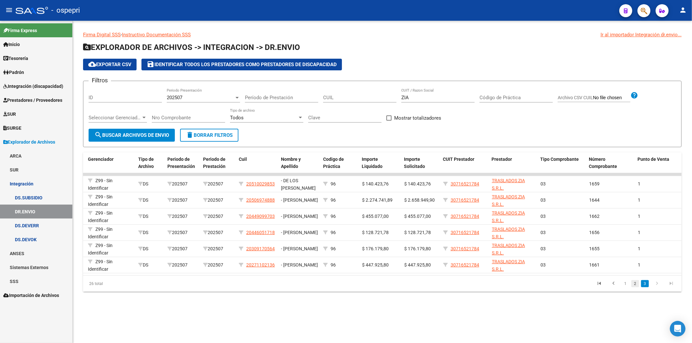
click at [638, 288] on link "2" at bounding box center [636, 283] width 8 height 7
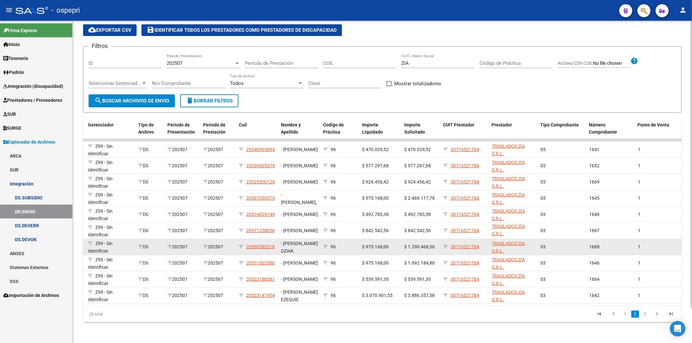
scroll to position [39, 0]
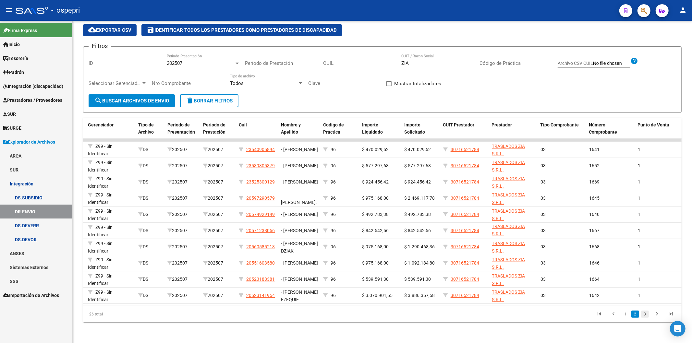
click at [644, 315] on link "3" at bounding box center [645, 314] width 8 height 7
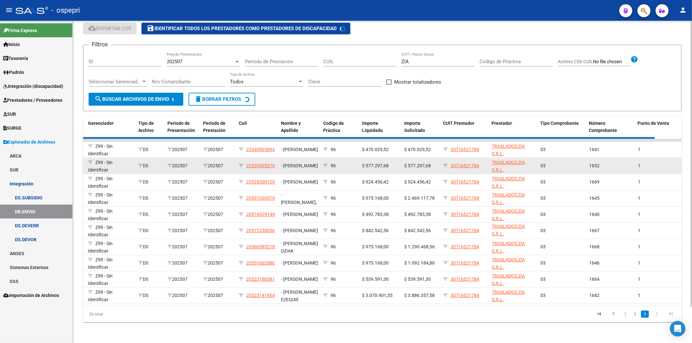
scroll to position [0, 0]
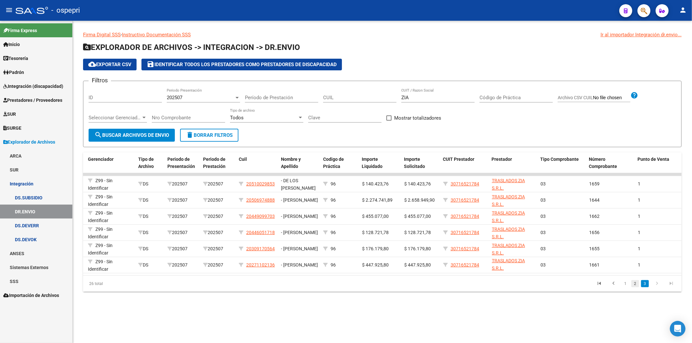
click at [637, 288] on link "2" at bounding box center [636, 283] width 8 height 7
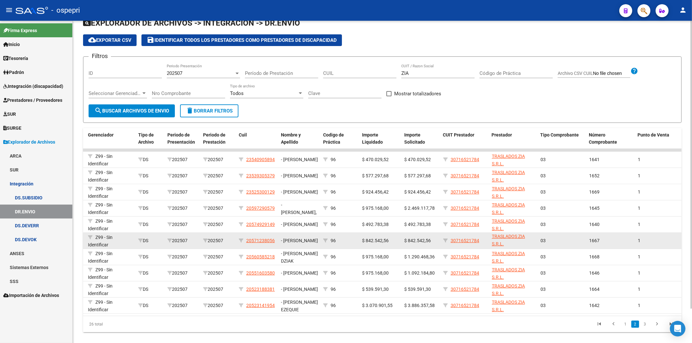
scroll to position [39, 0]
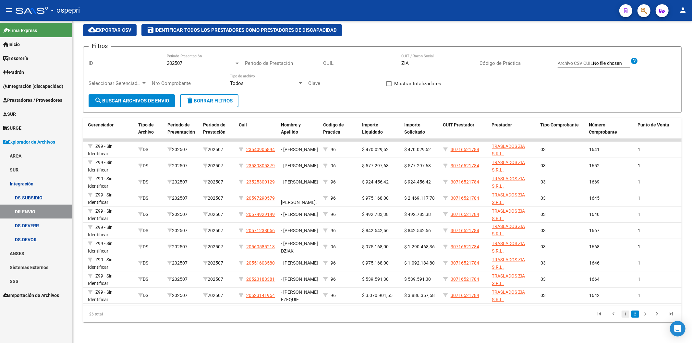
click at [624, 314] on link "1" at bounding box center [626, 314] width 8 height 7
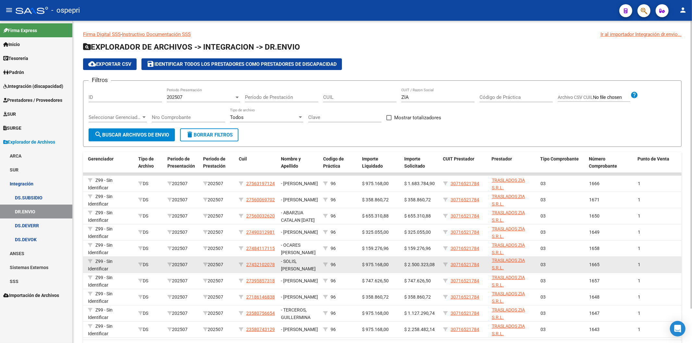
scroll to position [0, 0]
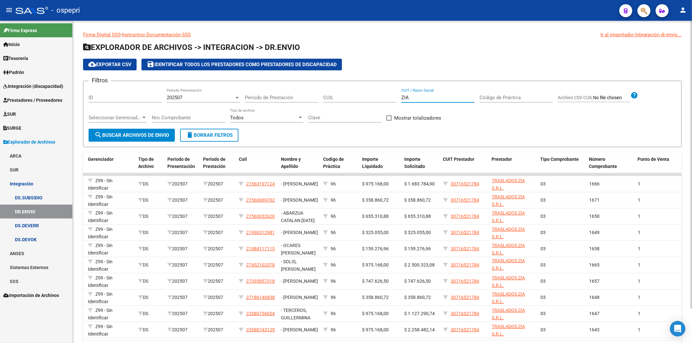
click at [413, 98] on input "ZIA" at bounding box center [438, 98] width 73 height 6
click at [160, 135] on span "search Buscar Archivos de Envio" at bounding box center [131, 135] width 75 height 6
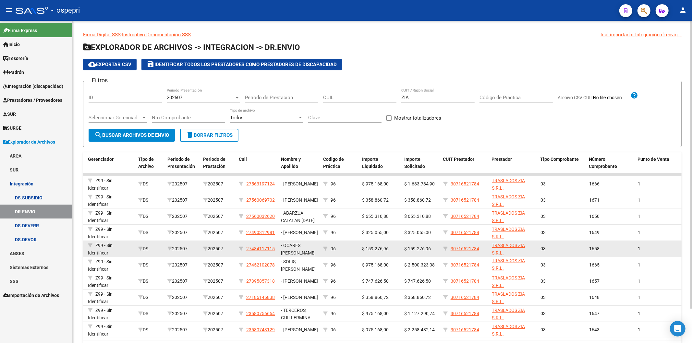
scroll to position [8, 0]
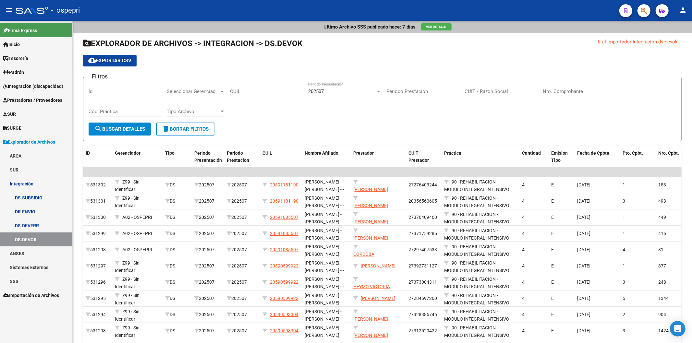
click at [11, 83] on span "Integración (discapacidad)" at bounding box center [33, 86] width 60 height 7
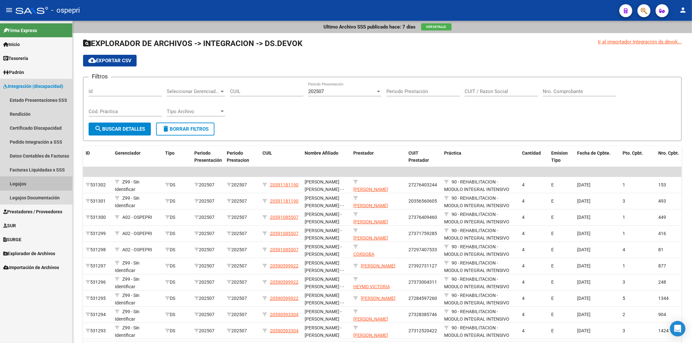
click at [31, 186] on link "Legajos" at bounding box center [36, 184] width 72 height 14
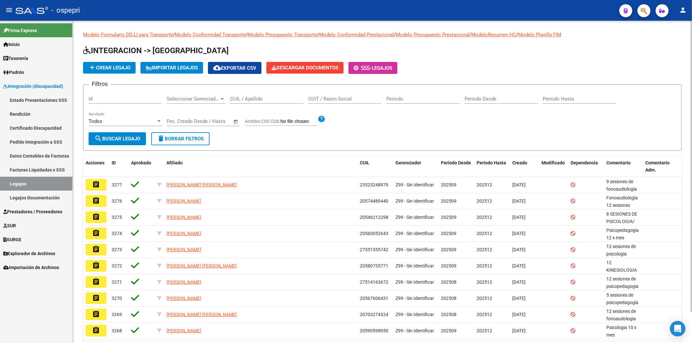
click at [250, 99] on input "CUIL / Apellido" at bounding box center [266, 99] width 73 height 6
type input "5"
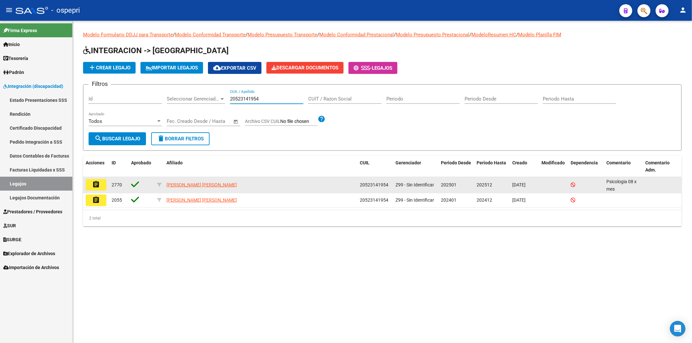
type input "20523141954"
click at [96, 183] on mat-icon "assignment" at bounding box center [96, 185] width 8 height 8
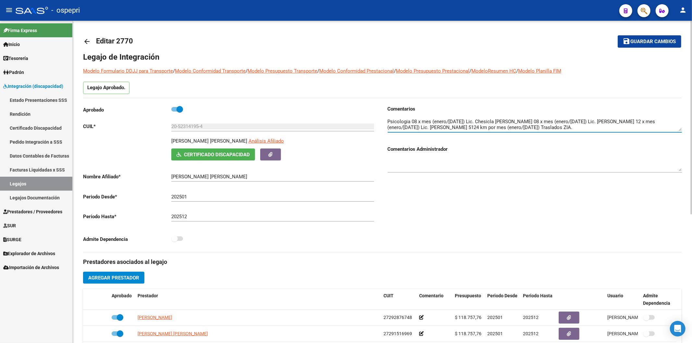
drag, startPoint x: 682, startPoint y: 127, endPoint x: 676, endPoint y: 147, distance: 20.9
click at [680, 160] on div "Comentarios Comentarios Administrador" at bounding box center [535, 141] width 294 height 73
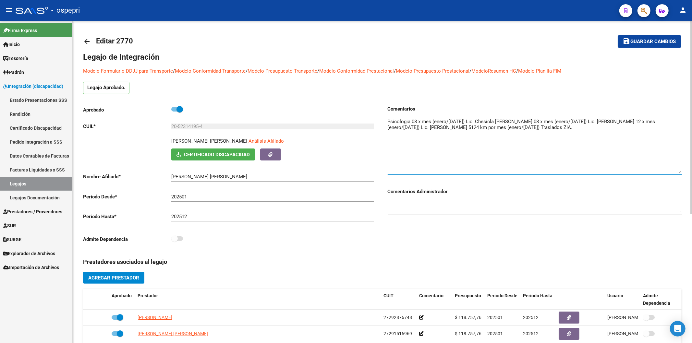
drag, startPoint x: 679, startPoint y: 130, endPoint x: 652, endPoint y: 167, distance: 45.7
click at [685, 171] on div "arrow_back Editar 2770 save Guardar cambios Legajo de Integración Modelo Formul…" at bounding box center [383, 289] width 620 height 537
click at [620, 166] on textarea at bounding box center [535, 145] width 294 height 54
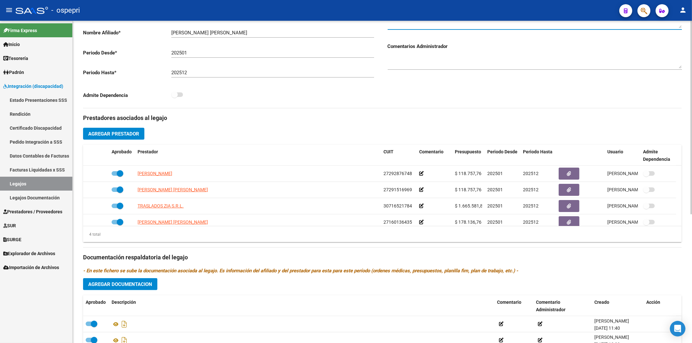
scroll to position [215, 0]
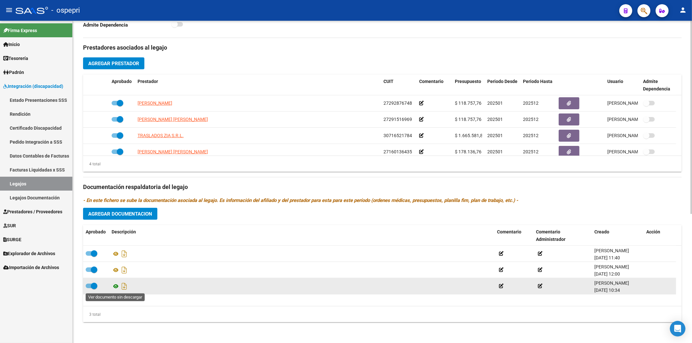
click at [114, 285] on icon at bounding box center [116, 287] width 8 height 8
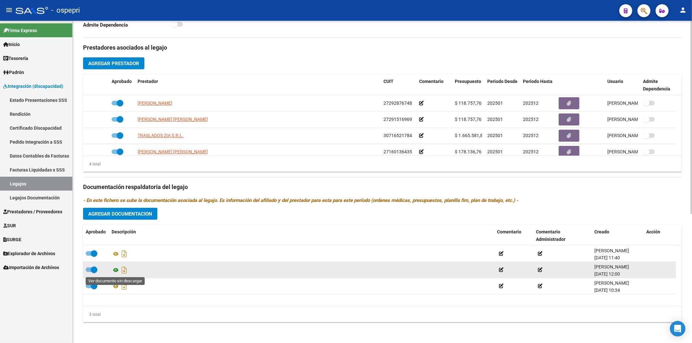
click at [115, 271] on icon at bounding box center [116, 270] width 8 height 8
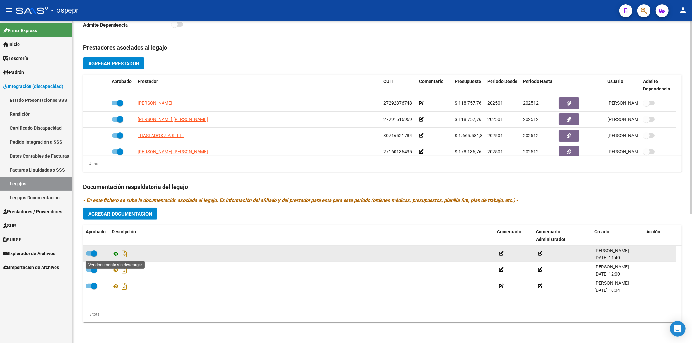
click at [117, 253] on icon at bounding box center [116, 254] width 8 height 8
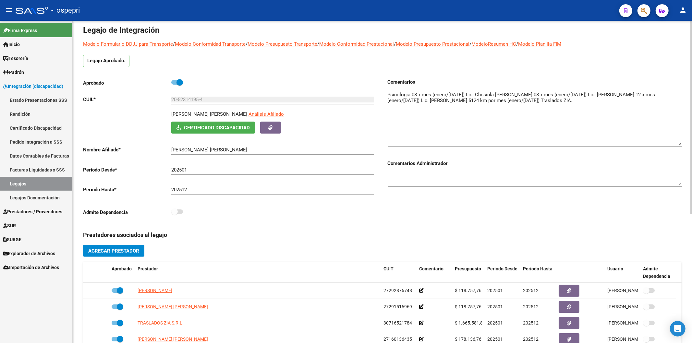
scroll to position [0, 0]
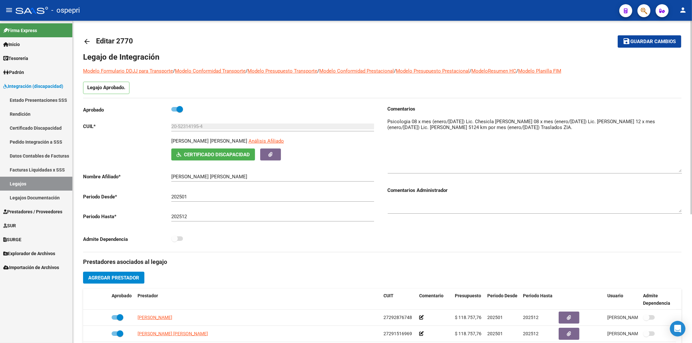
click at [87, 40] on mat-icon "arrow_back" at bounding box center [87, 42] width 8 height 8
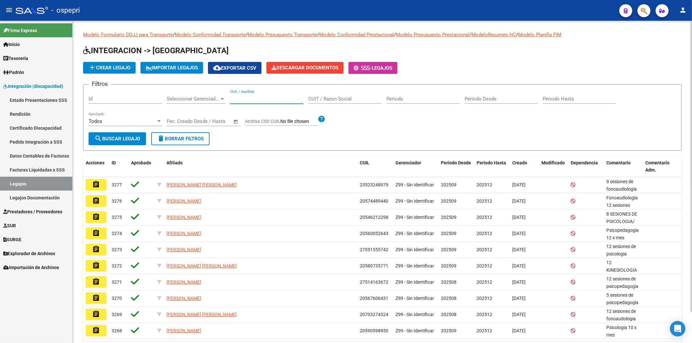
click at [279, 101] on input "CUIL / Apellido" at bounding box center [266, 99] width 73 height 6
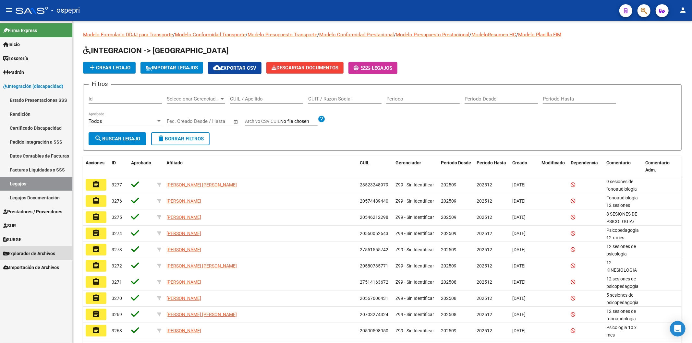
click at [42, 256] on span "Explorador de Archivos" at bounding box center [29, 253] width 52 height 7
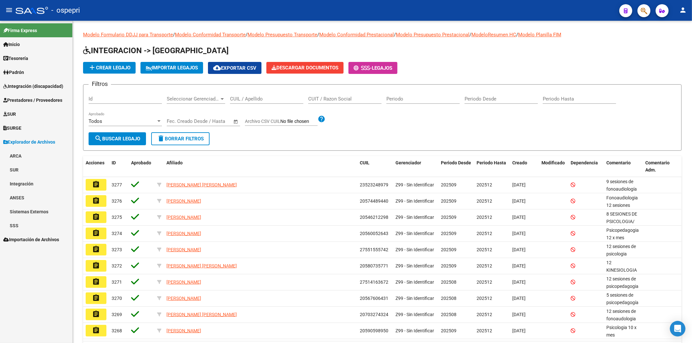
click at [28, 182] on link "Integración" at bounding box center [36, 184] width 72 height 14
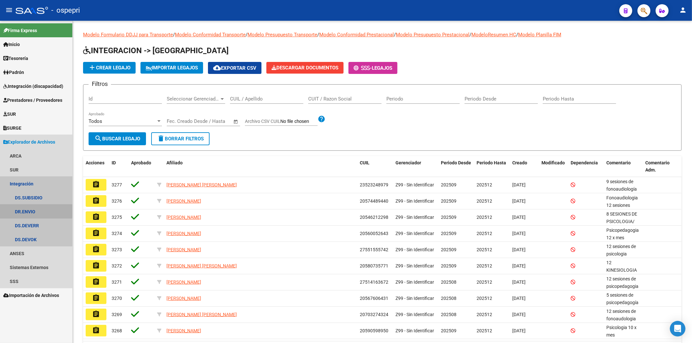
click at [14, 210] on link "DR.ENVIO" at bounding box center [36, 212] width 72 height 14
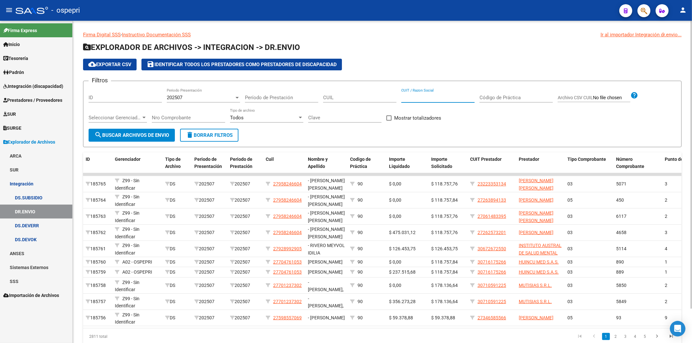
click at [426, 97] on input "CUIT / Razon Social" at bounding box center [438, 98] width 73 height 6
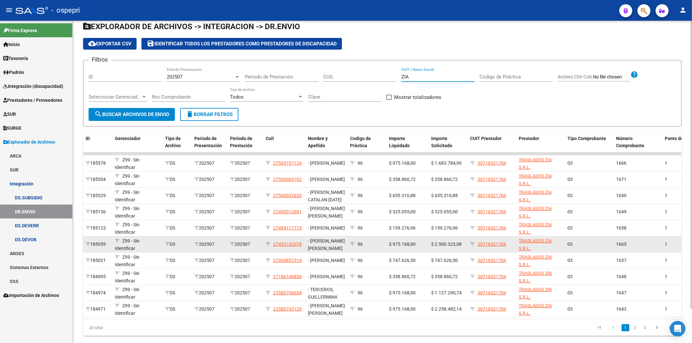
scroll to position [39, 0]
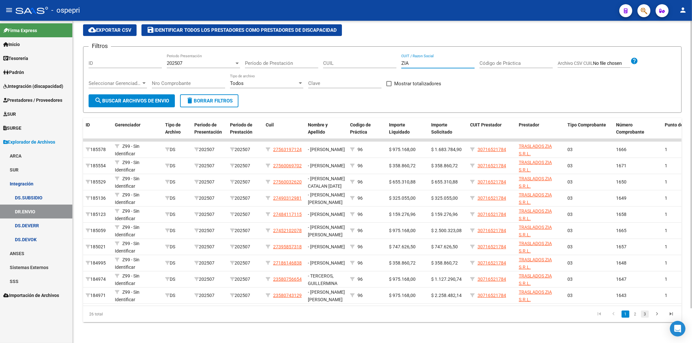
type input "ZIA"
click at [643, 316] on link "3" at bounding box center [645, 314] width 8 height 7
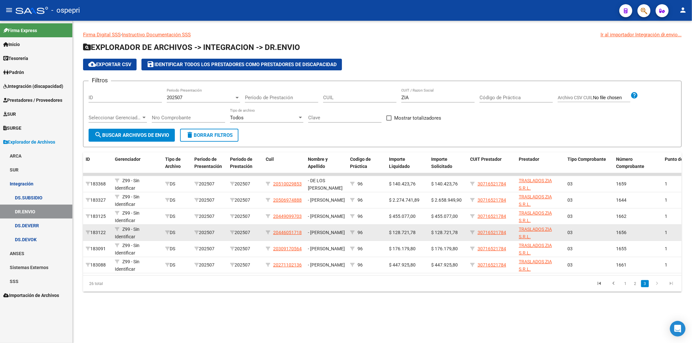
scroll to position [0, 0]
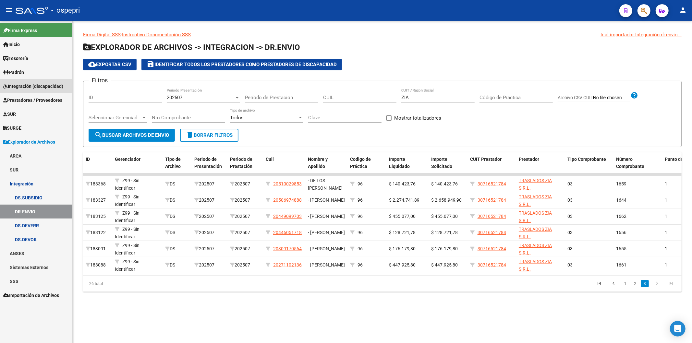
click at [51, 84] on span "Integración (discapacidad)" at bounding box center [33, 86] width 60 height 7
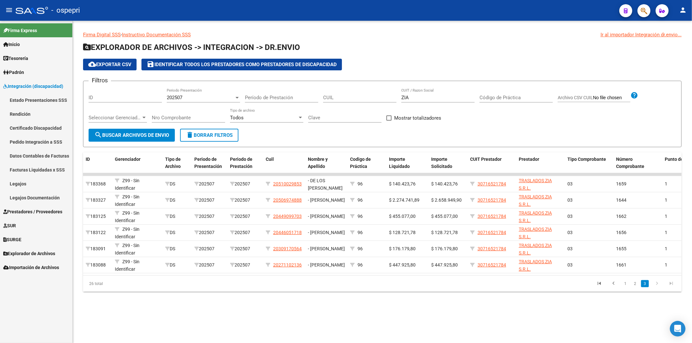
click at [46, 180] on link "Legajos" at bounding box center [36, 184] width 72 height 14
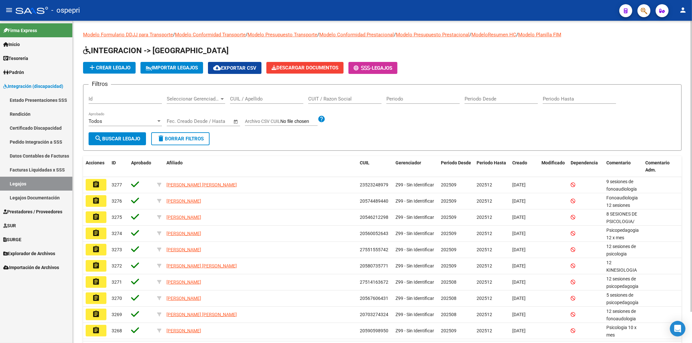
click at [252, 98] on input "CUIL / Apellido" at bounding box center [266, 99] width 73 height 6
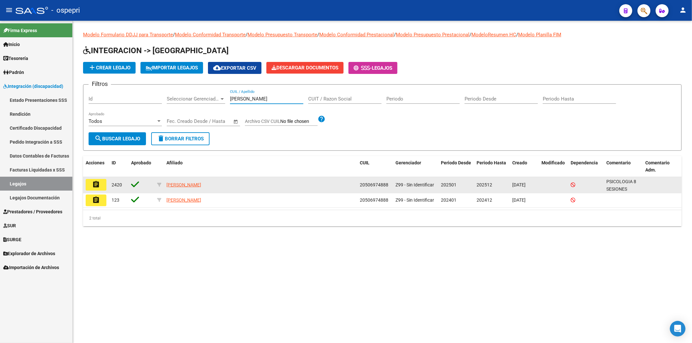
type input "[PERSON_NAME]"
click at [96, 183] on mat-icon "assignment" at bounding box center [96, 185] width 8 height 8
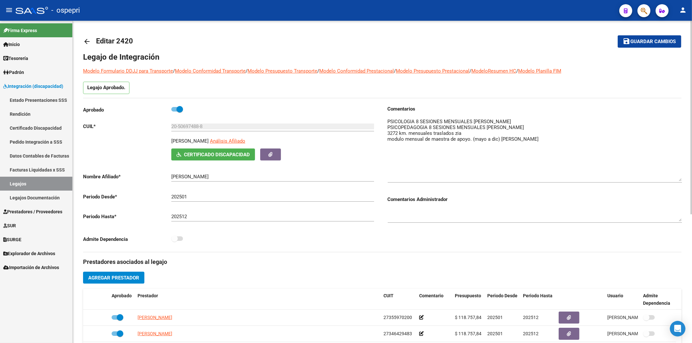
drag, startPoint x: 680, startPoint y: 129, endPoint x: 680, endPoint y: 180, distance: 50.6
click at [680, 180] on textarea at bounding box center [535, 149] width 294 height 63
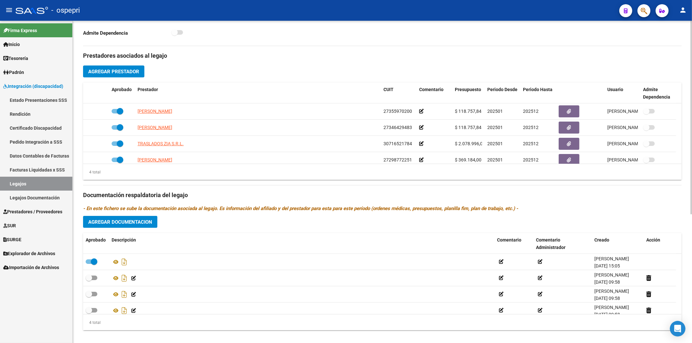
scroll to position [215, 0]
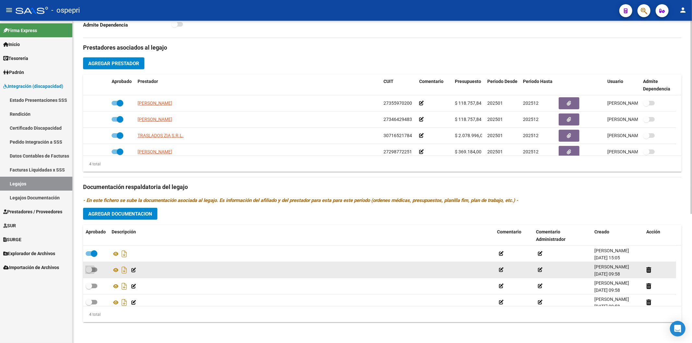
click at [94, 270] on span at bounding box center [92, 270] width 12 height 5
click at [89, 272] on input "checkbox" at bounding box center [89, 272] width 0 height 0
checkbox input "true"
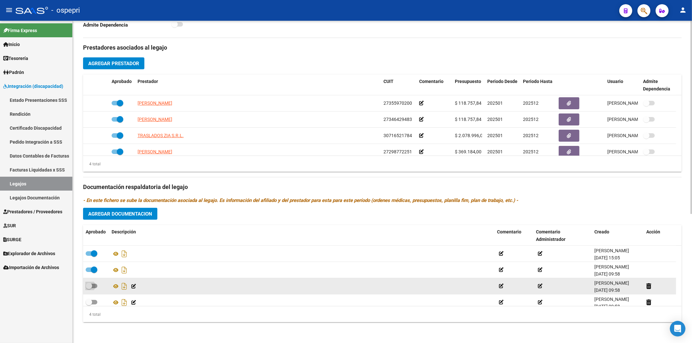
click at [96, 286] on span at bounding box center [92, 286] width 12 height 5
click at [89, 289] on input "checkbox" at bounding box center [89, 289] width 0 height 0
checkbox input "true"
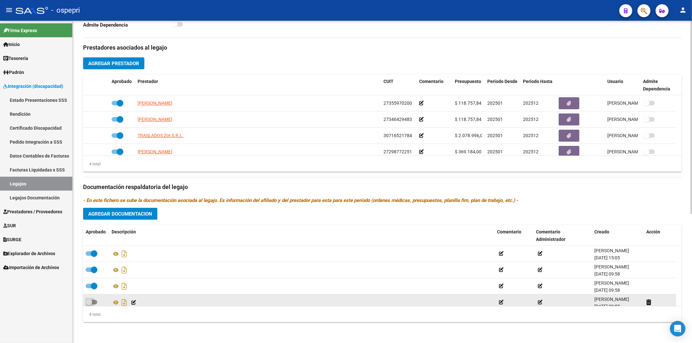
drag, startPoint x: 95, startPoint y: 301, endPoint x: 99, endPoint y: 300, distance: 3.6
click at [95, 300] on span at bounding box center [92, 302] width 12 height 5
click at [89, 305] on input "checkbox" at bounding box center [89, 305] width 0 height 0
checkbox input "true"
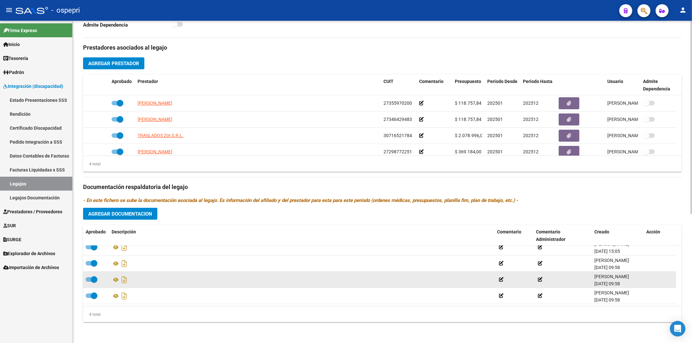
scroll to position [0, 0]
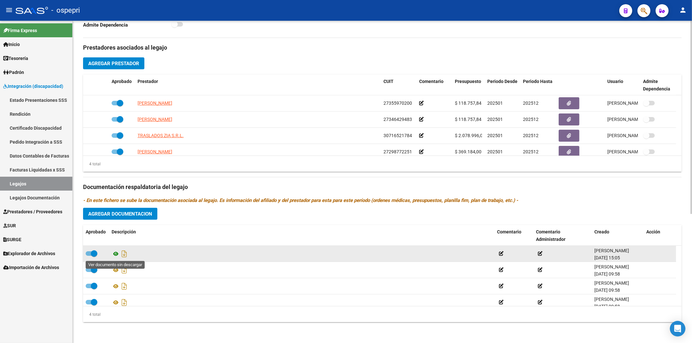
click at [115, 251] on icon at bounding box center [116, 254] width 8 height 8
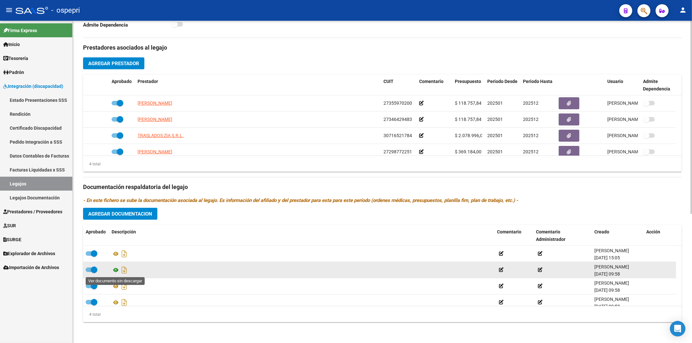
click at [114, 270] on icon at bounding box center [116, 270] width 8 height 8
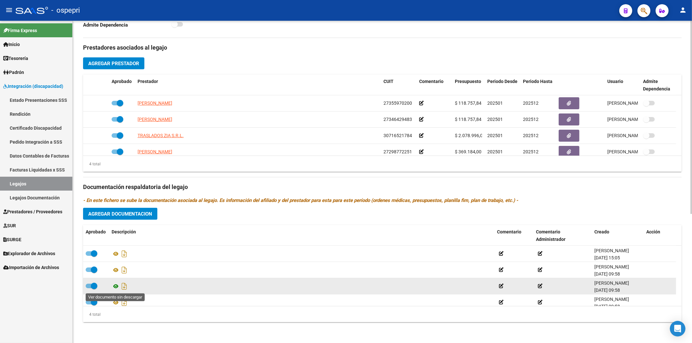
click at [116, 285] on icon at bounding box center [116, 287] width 8 height 8
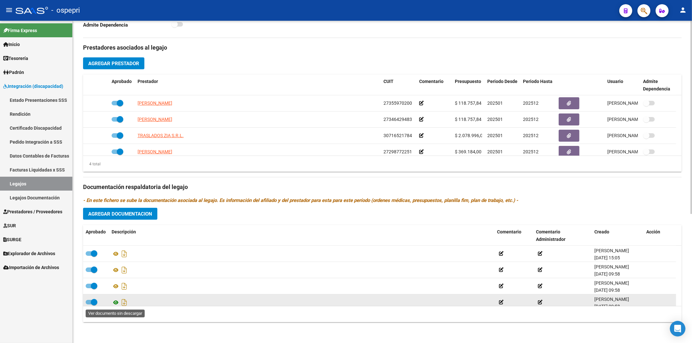
click at [112, 302] on icon at bounding box center [116, 303] width 8 height 8
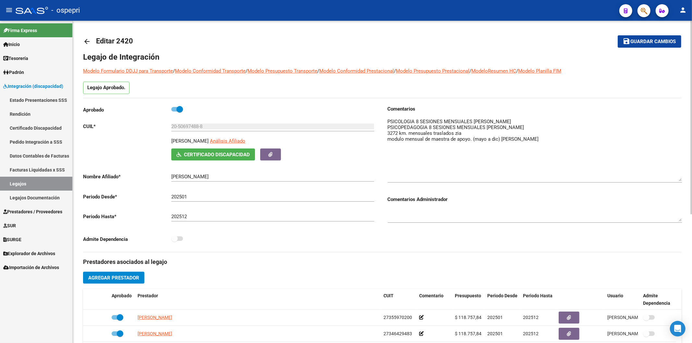
click at [88, 43] on mat-icon "arrow_back" at bounding box center [87, 42] width 8 height 8
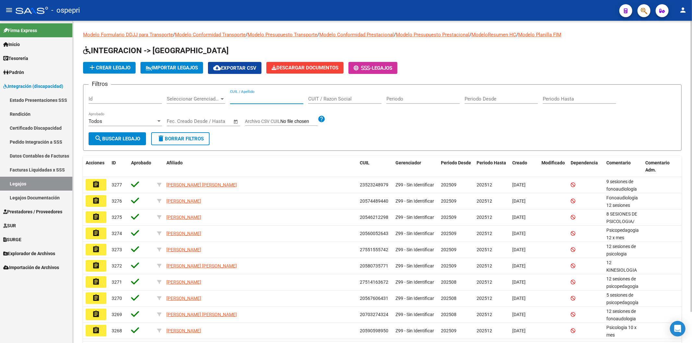
click at [267, 100] on input "CUIL / Apellido" at bounding box center [266, 99] width 73 height 6
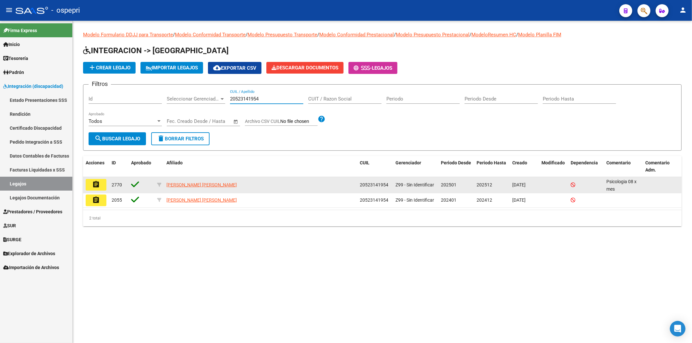
type input "20523141954"
click at [93, 189] on button "assignment" at bounding box center [96, 185] width 21 height 12
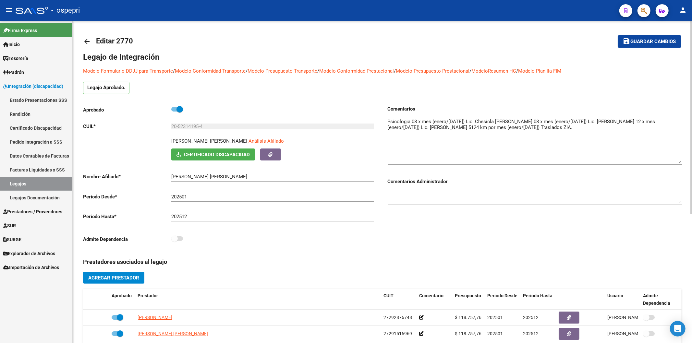
drag, startPoint x: 679, startPoint y: 128, endPoint x: 684, endPoint y: 160, distance: 32.9
click at [684, 160] on div "arrow_back Editar 2770 save Guardar cambios Legajo de Integración Modelo Formul…" at bounding box center [383, 289] width 620 height 537
click at [87, 41] on mat-icon "arrow_back" at bounding box center [87, 42] width 8 height 8
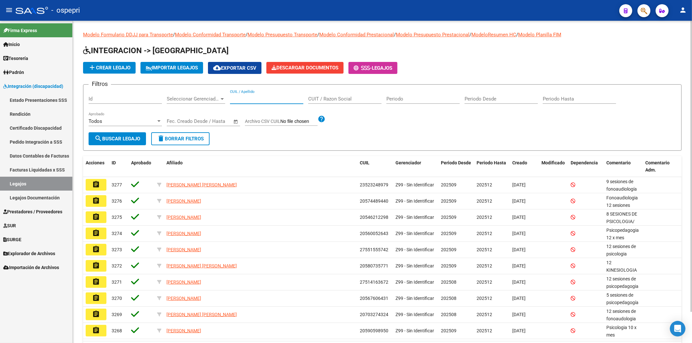
click at [267, 100] on input "CUIL / Apellido" at bounding box center [266, 99] width 73 height 6
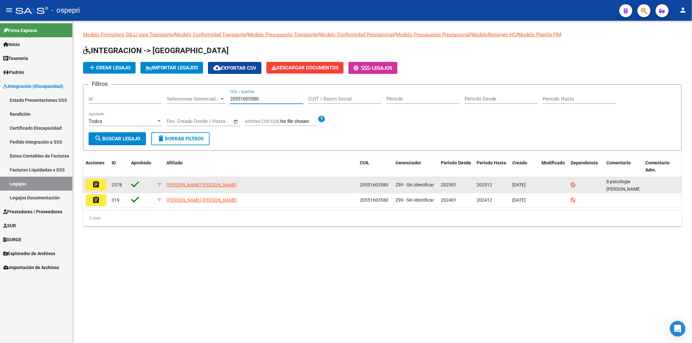
type input "20551603580"
click at [103, 180] on button "assignment" at bounding box center [96, 185] width 21 height 12
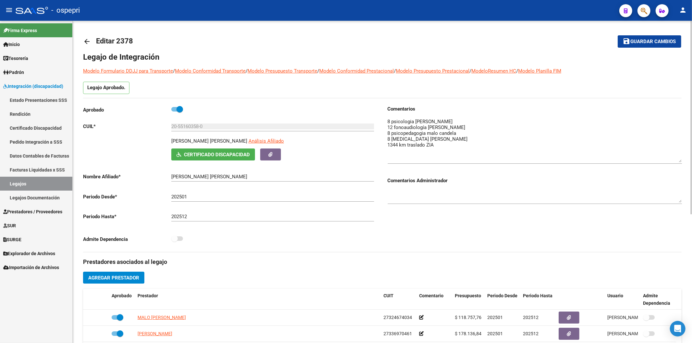
drag, startPoint x: 679, startPoint y: 129, endPoint x: 682, endPoint y: 161, distance: 31.9
click at [682, 161] on textarea at bounding box center [535, 140] width 294 height 44
click at [88, 40] on mat-icon "arrow_back" at bounding box center [87, 42] width 8 height 8
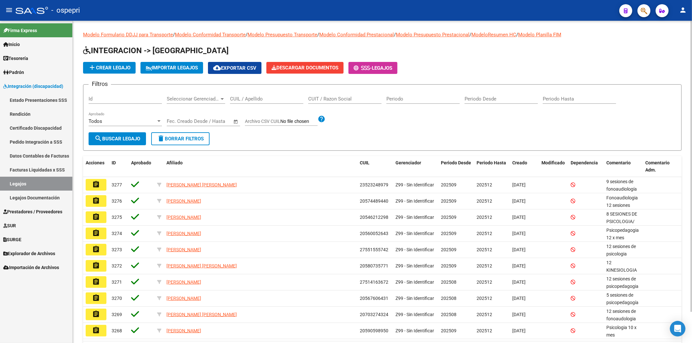
click at [246, 102] on input "CUIL / Apellido" at bounding box center [266, 99] width 73 height 6
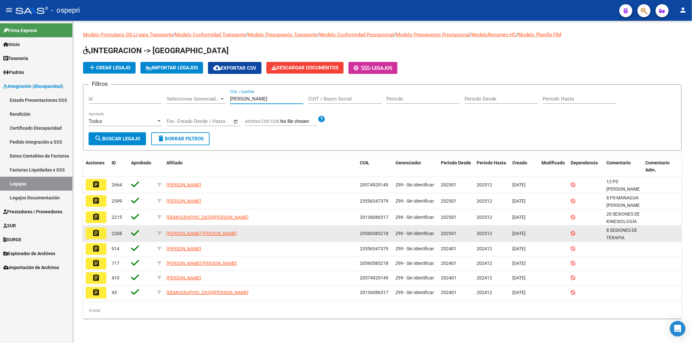
type input "[PERSON_NAME]"
click at [100, 234] on mat-icon "assignment" at bounding box center [96, 233] width 8 height 8
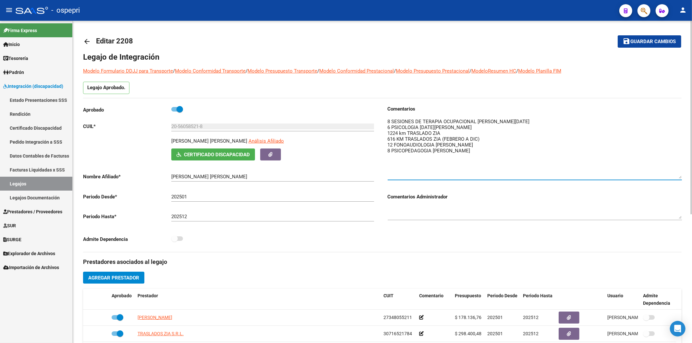
drag, startPoint x: 680, startPoint y: 129, endPoint x: 683, endPoint y: 179, distance: 50.4
click at [683, 179] on div "arrow_back Editar 2208 save Guardar cambios Legajo de Integración Modelo Formul…" at bounding box center [383, 289] width 620 height 537
click at [89, 40] on mat-icon "arrow_back" at bounding box center [87, 42] width 8 height 8
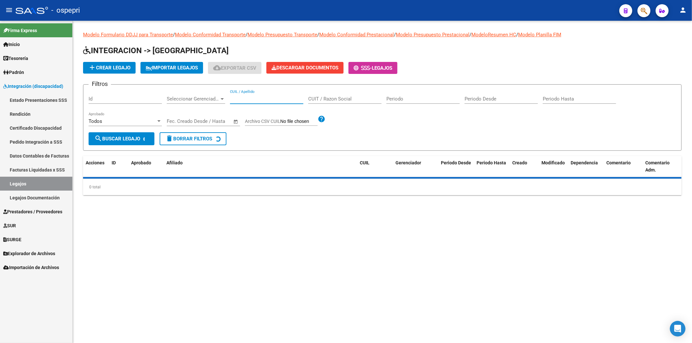
click at [258, 101] on input "CUIL / Apellido" at bounding box center [266, 99] width 73 height 6
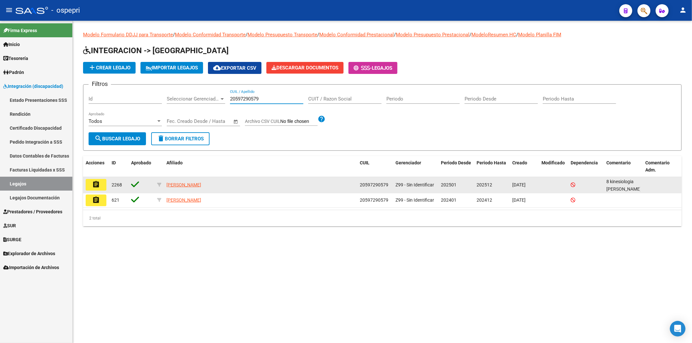
type input "20597290579"
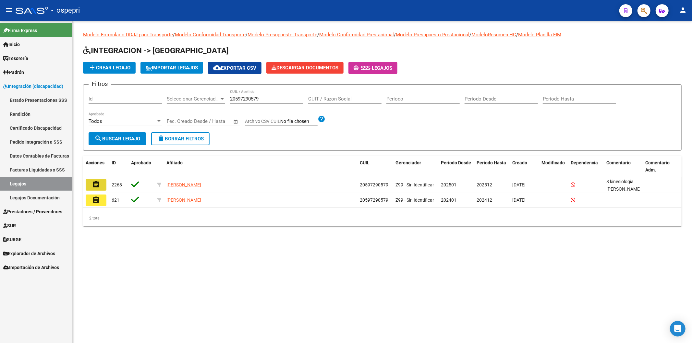
drag, startPoint x: 101, startPoint y: 185, endPoint x: 124, endPoint y: 189, distance: 23.0
click at [102, 185] on button "assignment" at bounding box center [96, 185] width 21 height 12
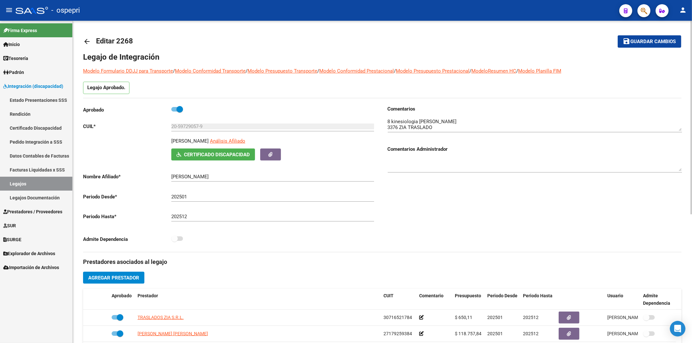
click at [89, 39] on mat-icon "arrow_back" at bounding box center [87, 42] width 8 height 8
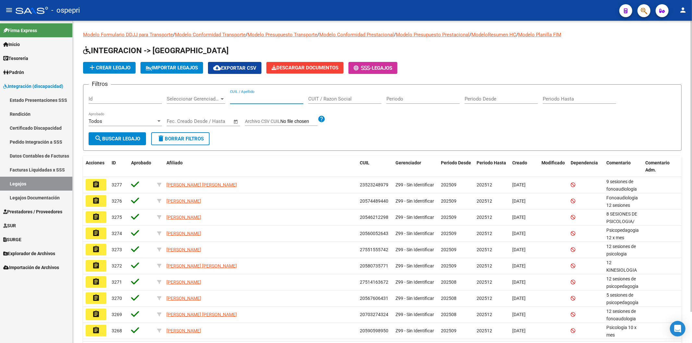
click at [256, 101] on input "CUIL / Apellido" at bounding box center [266, 99] width 73 height 6
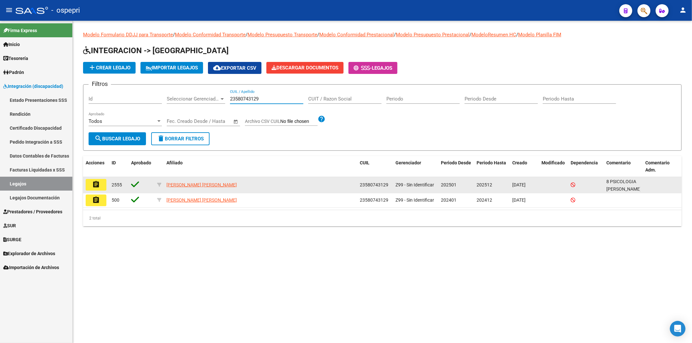
type input "23580743129"
click at [100, 186] on button "assignment" at bounding box center [96, 185] width 21 height 12
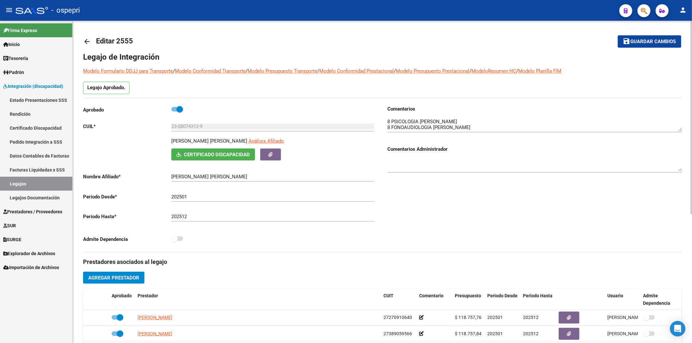
click at [684, 127] on div "arrow_back Editar 2555 save Guardar cambios Legajo de Integración Modelo Formul…" at bounding box center [383, 289] width 620 height 537
drag, startPoint x: 680, startPoint y: 129, endPoint x: 659, endPoint y: 174, distance: 50.1
click at [682, 174] on textarea at bounding box center [535, 147] width 294 height 59
